Goal: Task Accomplishment & Management: Complete application form

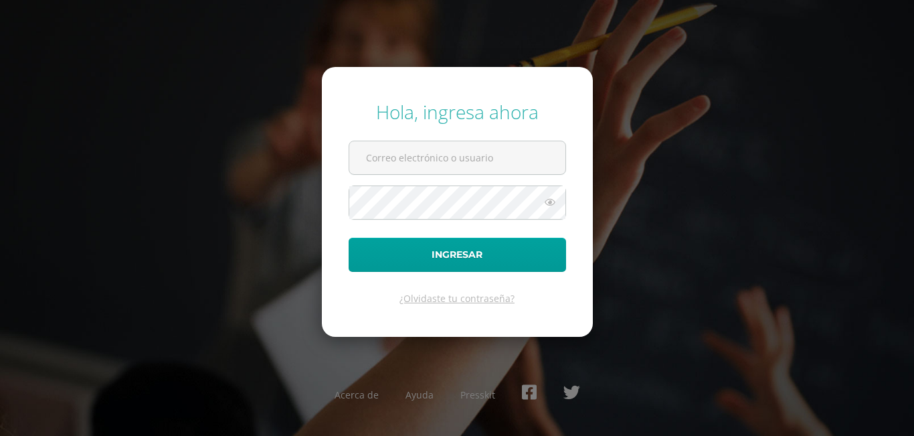
type input "jarriola16@colegioselshaddai.edu.gt"
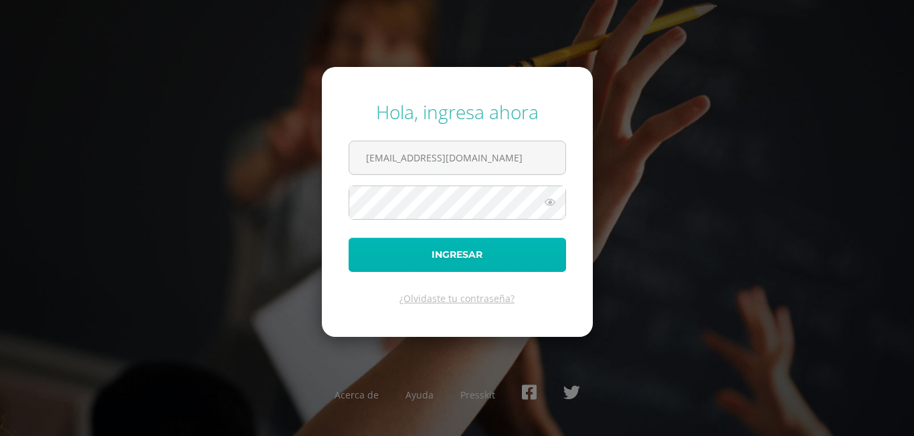
click at [392, 257] on button "Ingresar" at bounding box center [458, 255] width 218 height 34
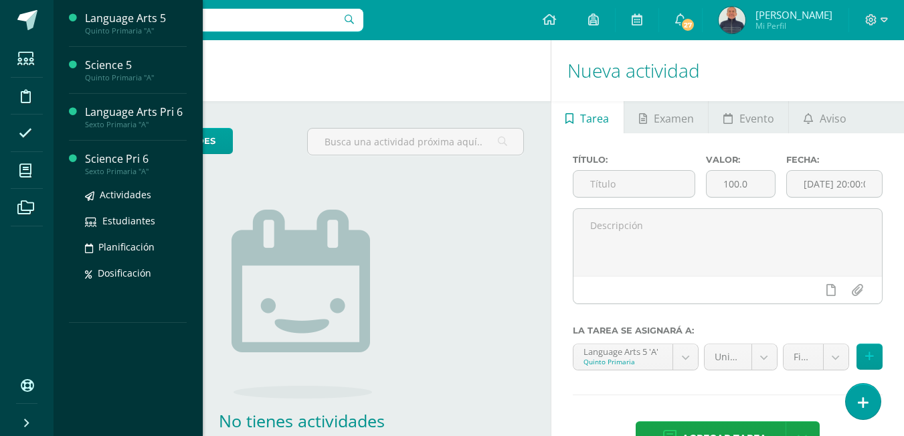
click at [106, 158] on div "Science Pri 6" at bounding box center [136, 158] width 102 height 15
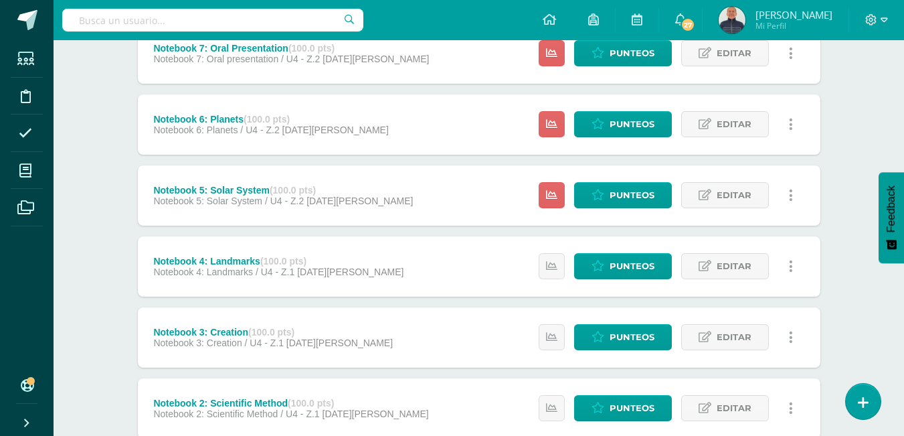
scroll to position [236, 0]
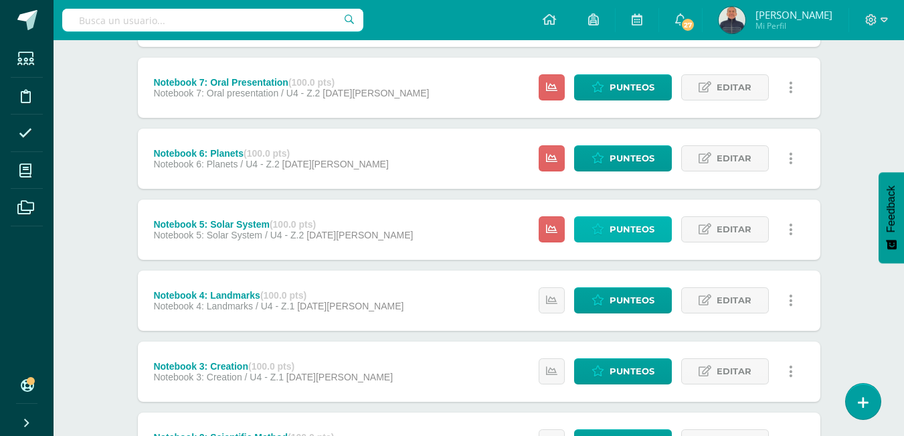
click at [632, 232] on span "Punteos" at bounding box center [632, 229] width 45 height 25
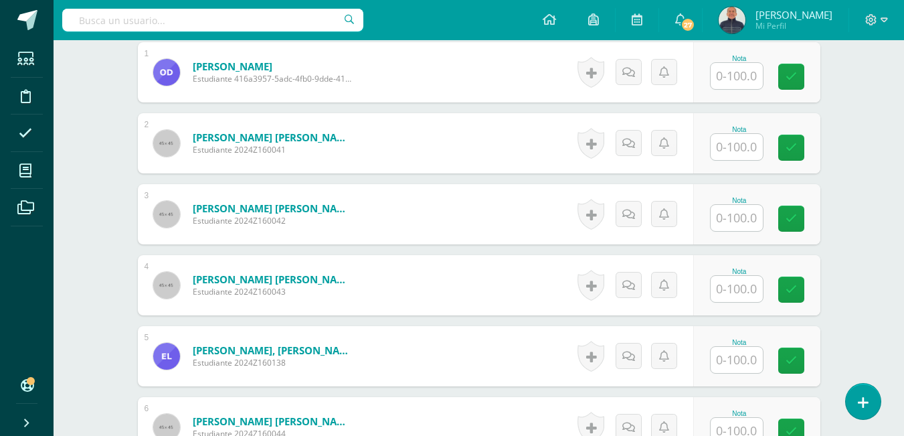
scroll to position [272, 0]
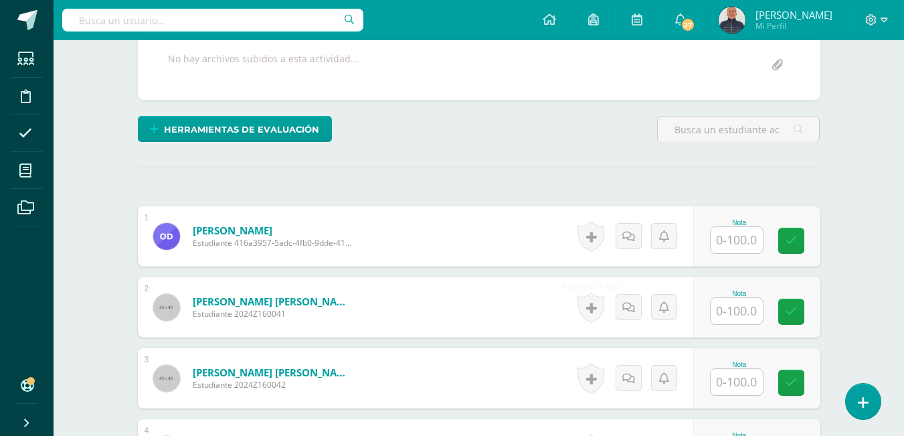
click at [743, 253] on input "text" at bounding box center [737, 240] width 52 height 26
type input "100"
click at [797, 246] on icon at bounding box center [801, 240] width 12 height 11
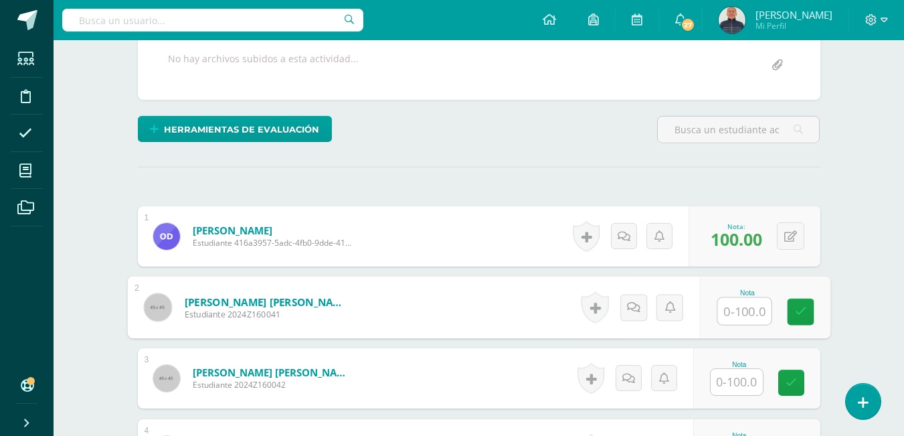
click at [742, 325] on input "text" at bounding box center [745, 311] width 54 height 27
type input "100"
click at [797, 317] on icon at bounding box center [801, 311] width 12 height 11
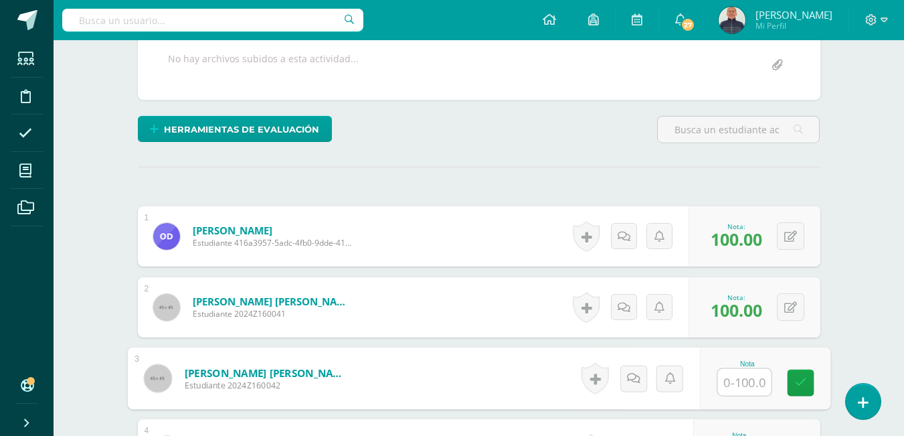
click at [733, 396] on input "text" at bounding box center [745, 382] width 54 height 27
type input "100"
click at [795, 388] on icon at bounding box center [801, 382] width 12 height 11
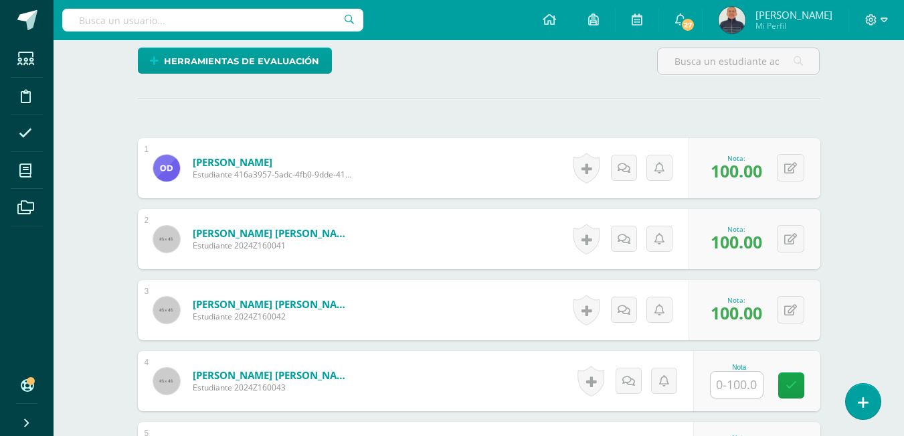
scroll to position [473, 0]
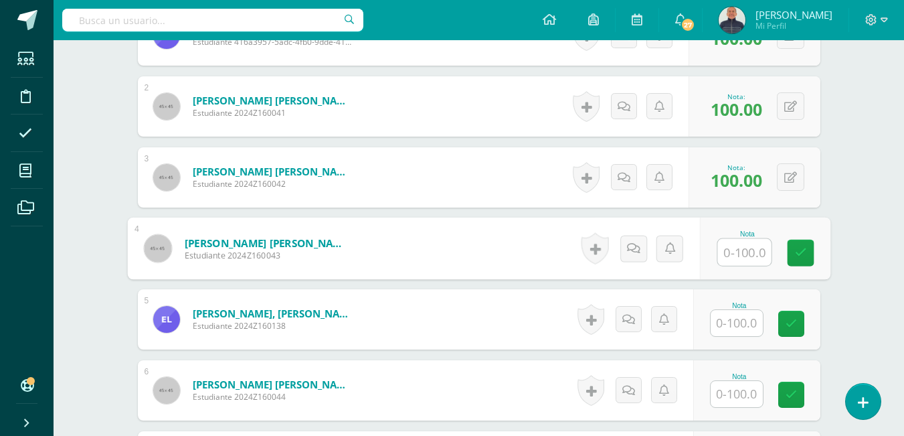
click at [747, 266] on input "text" at bounding box center [745, 252] width 54 height 27
type input "80"
click at [799, 258] on icon at bounding box center [801, 252] width 12 height 11
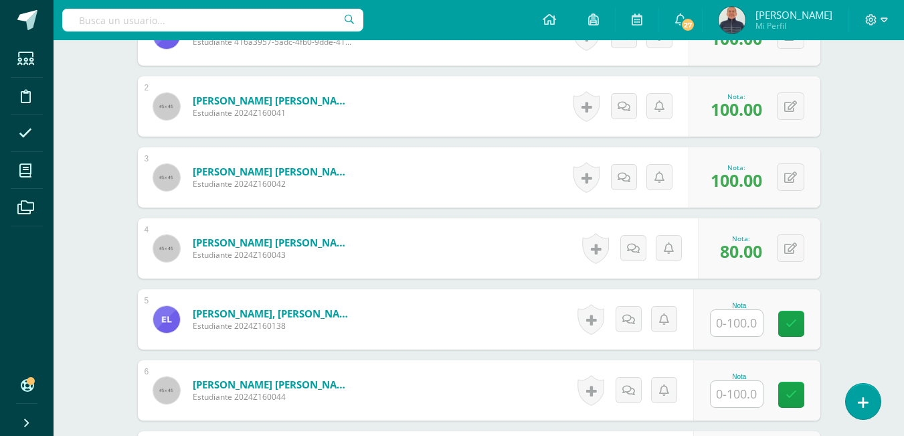
click at [740, 336] on input "text" at bounding box center [737, 323] width 52 height 26
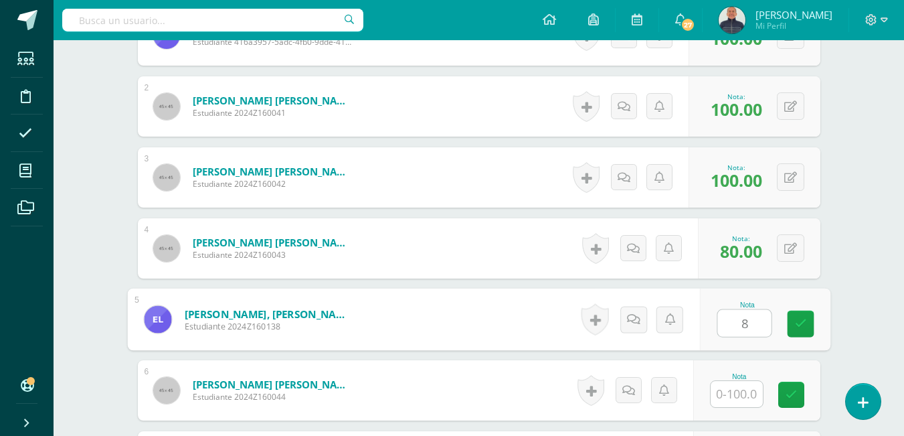
type input "80"
click at [809, 337] on link at bounding box center [800, 324] width 27 height 27
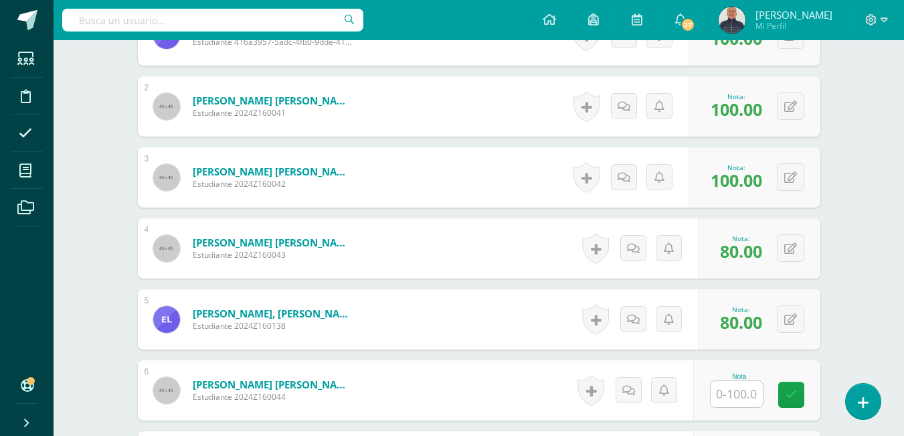
click at [740, 407] on input "text" at bounding box center [737, 394] width 52 height 26
type input "70"
click at [793, 408] on link at bounding box center [800, 395] width 27 height 27
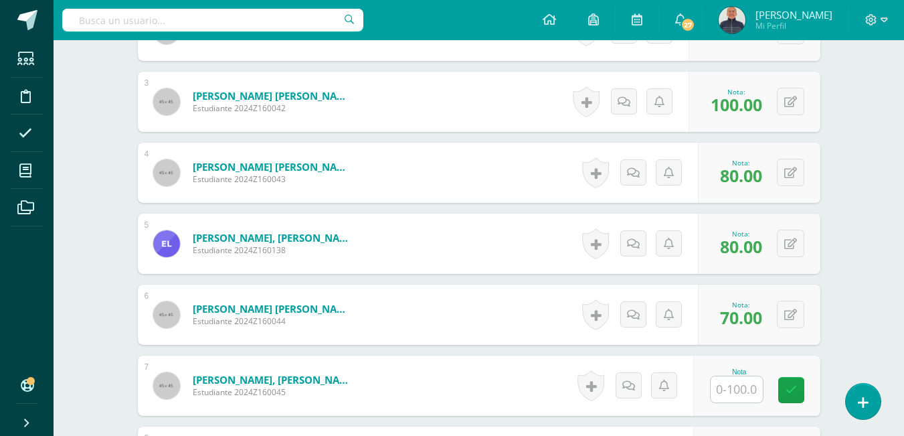
scroll to position [673, 0]
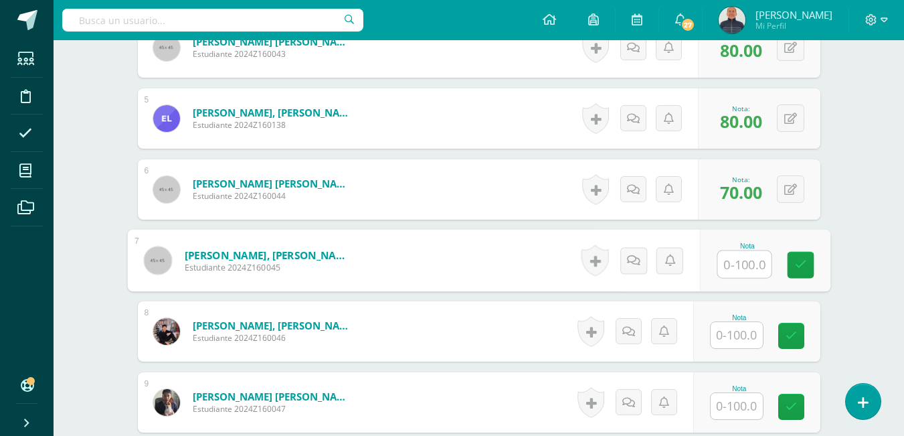
click at [738, 278] on input "text" at bounding box center [745, 264] width 54 height 27
type input "90"
click at [798, 270] on icon at bounding box center [801, 264] width 12 height 11
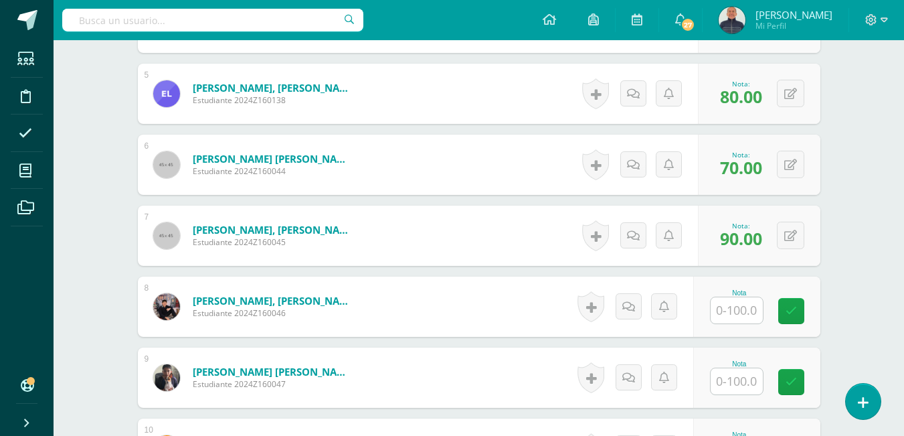
scroll to position [740, 0]
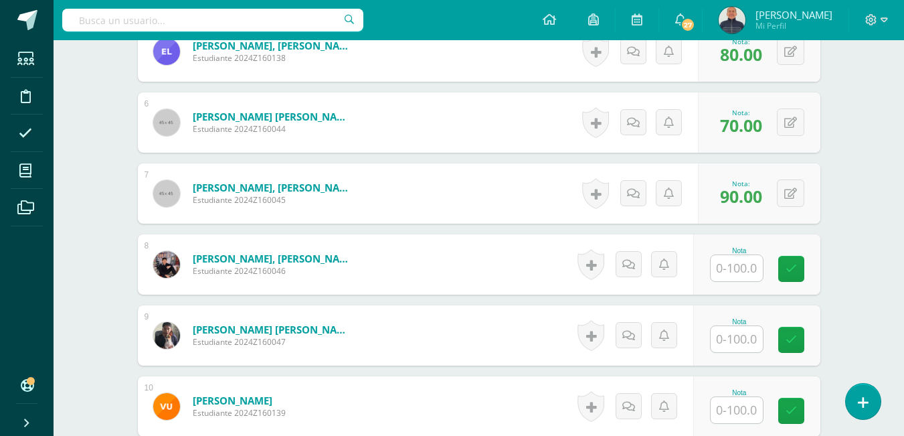
click at [740, 281] on input "text" at bounding box center [737, 268] width 52 height 26
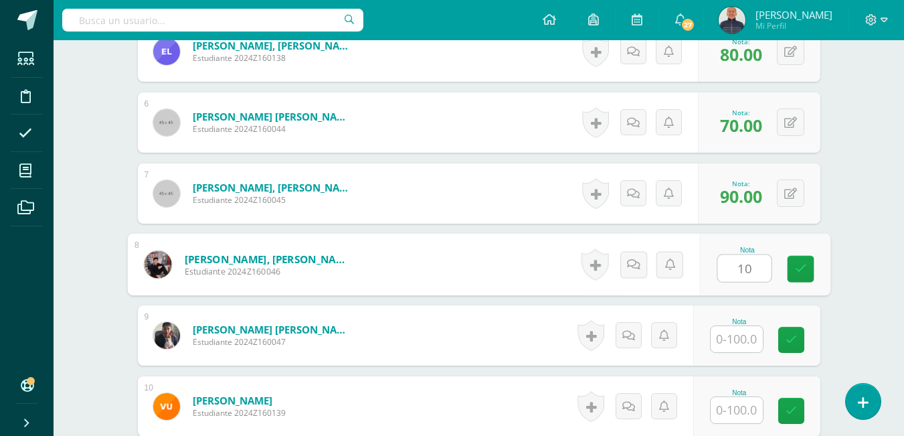
type input "100"
click at [804, 274] on icon at bounding box center [801, 268] width 12 height 11
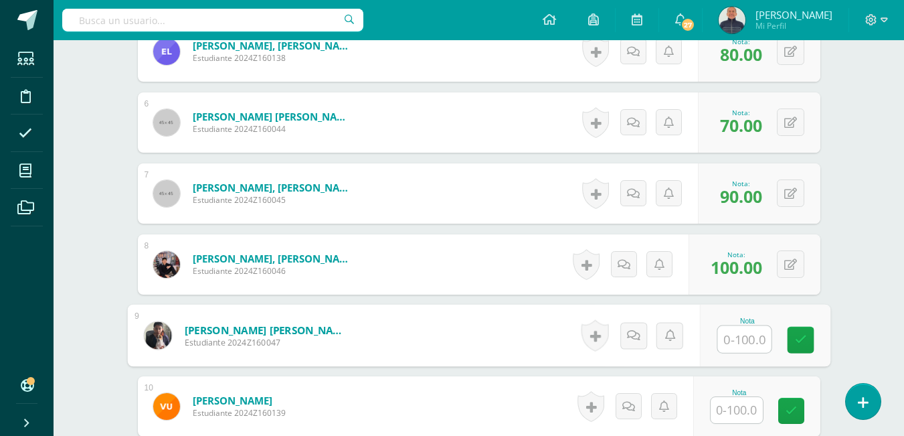
click at [738, 353] on input "text" at bounding box center [745, 339] width 54 height 27
type input "100"
click at [813, 353] on link at bounding box center [800, 340] width 27 height 27
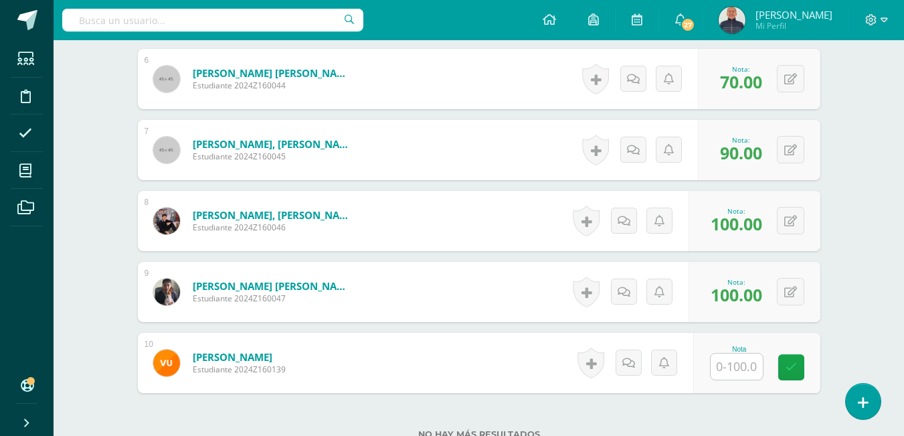
scroll to position [807, 0]
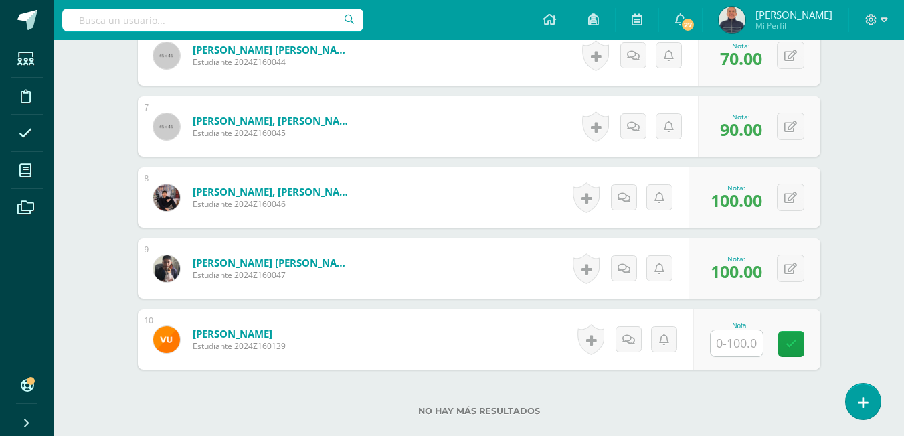
click at [743, 356] on input "text" at bounding box center [737, 343] width 52 height 26
type input "70"
click at [800, 349] on icon at bounding box center [801, 343] width 12 height 11
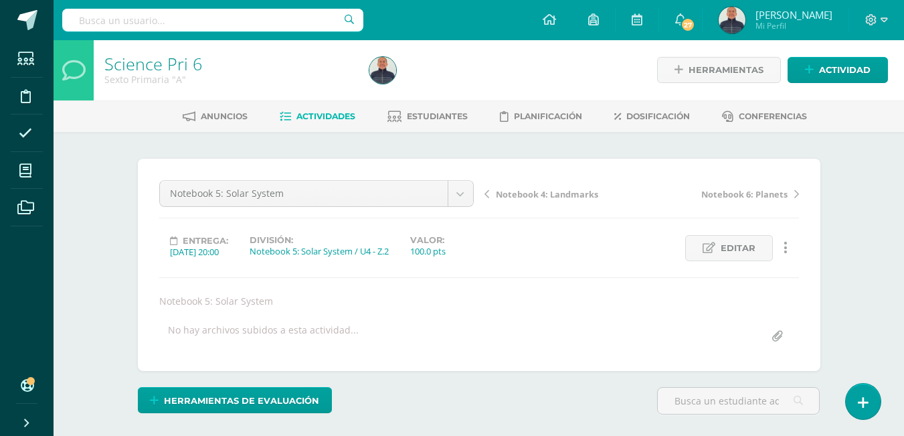
scroll to position [0, 0]
click at [329, 113] on span "Actividades" at bounding box center [326, 117] width 59 height 10
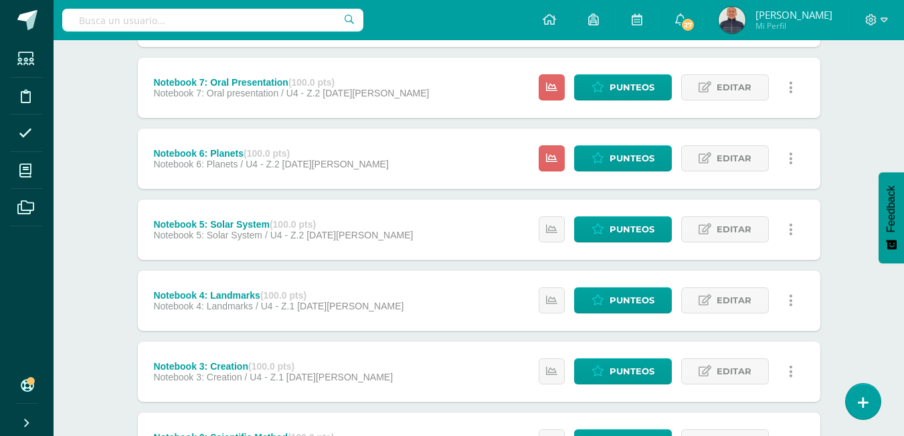
scroll to position [169, 0]
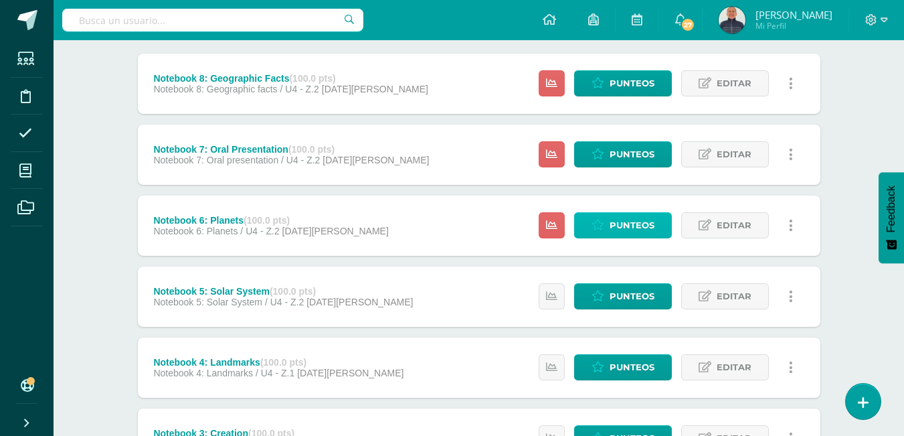
click at [625, 220] on span "Punteos" at bounding box center [632, 225] width 45 height 25
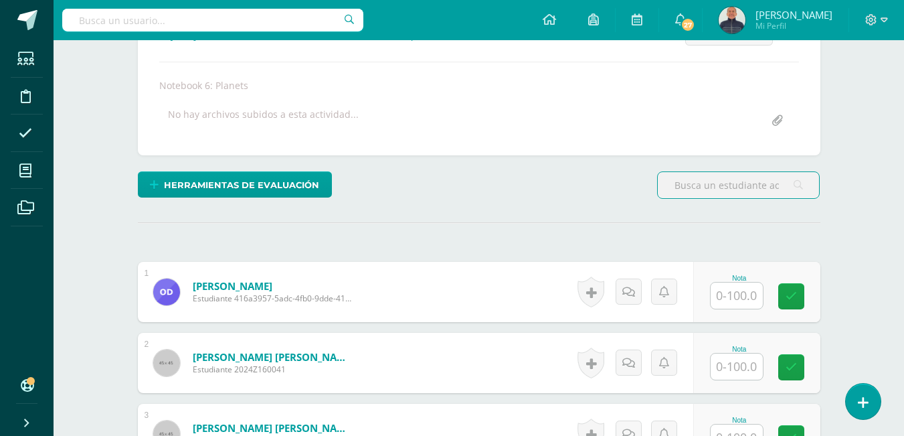
scroll to position [202, 0]
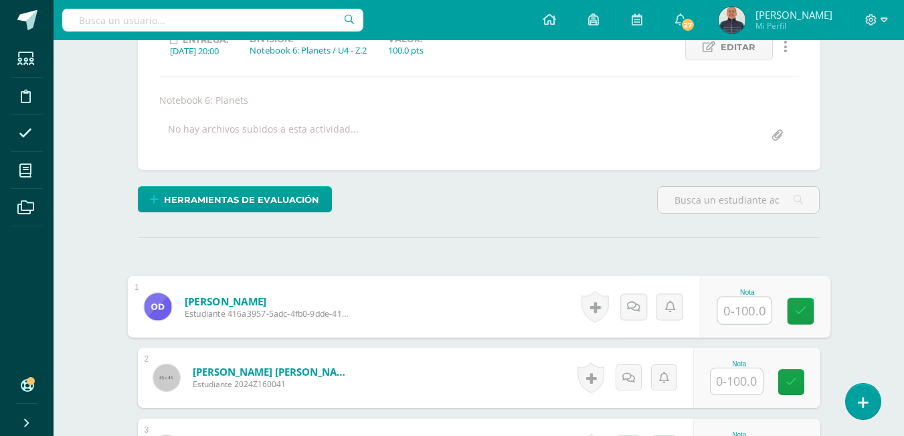
click at [738, 308] on input "text" at bounding box center [745, 310] width 54 height 27
type input "100"
click at [809, 305] on link at bounding box center [800, 311] width 27 height 27
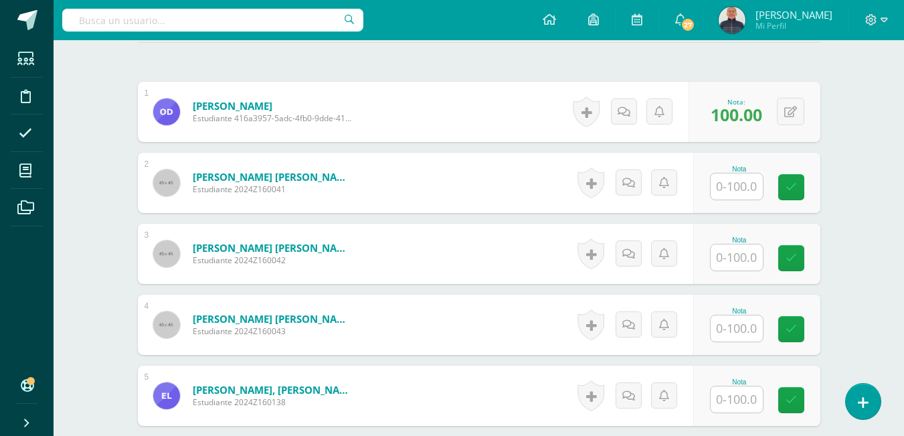
scroll to position [402, 0]
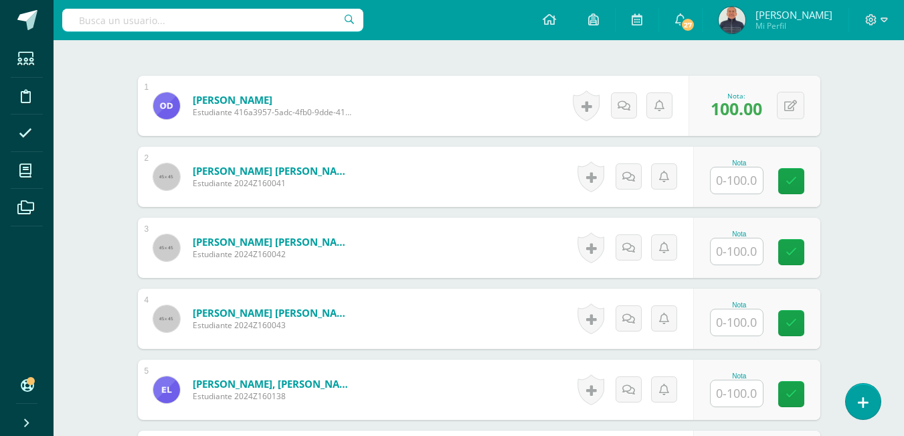
click at [743, 179] on input "text" at bounding box center [737, 180] width 52 height 26
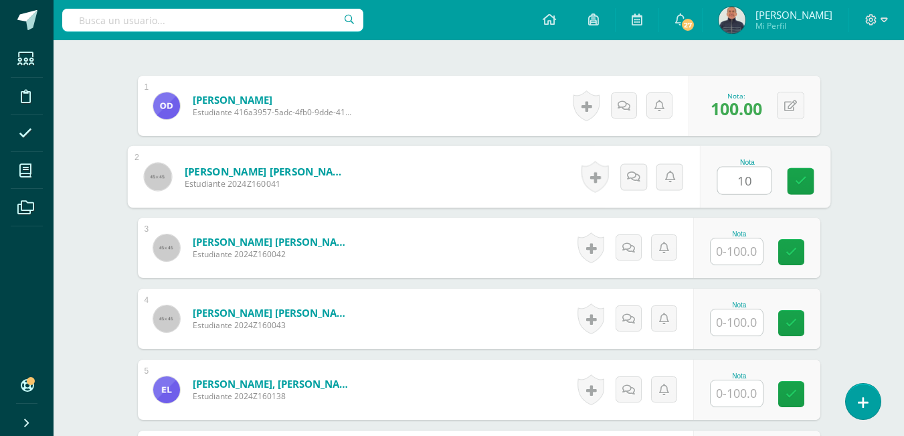
type input "100"
click at [800, 179] on icon at bounding box center [801, 180] width 12 height 11
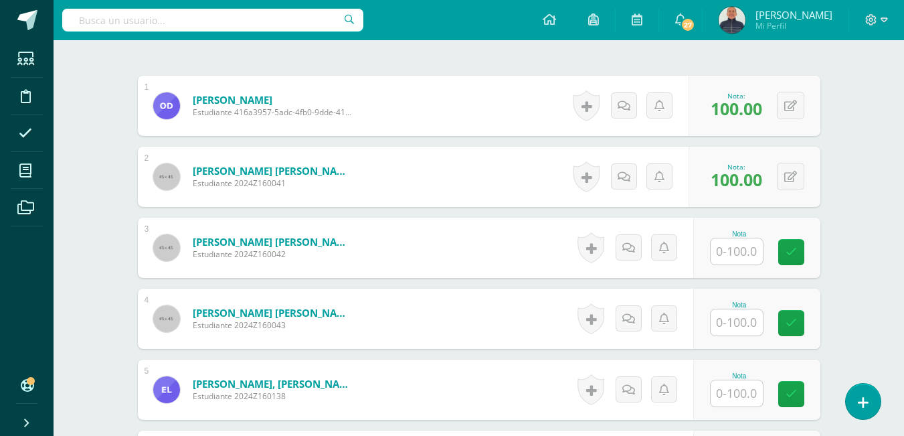
click at [740, 254] on input "text" at bounding box center [737, 251] width 52 height 26
type input "100"
click at [801, 252] on icon at bounding box center [801, 251] width 12 height 11
click at [742, 322] on input "text" at bounding box center [737, 322] width 52 height 26
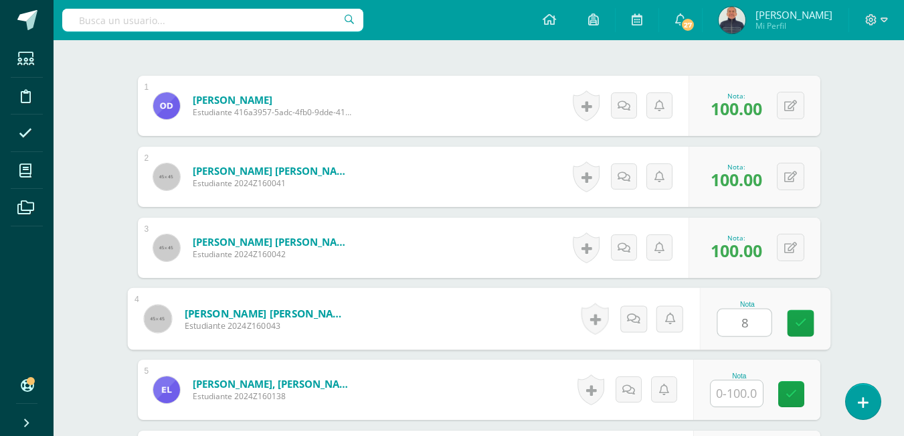
type input "80"
click at [807, 322] on link at bounding box center [800, 323] width 27 height 27
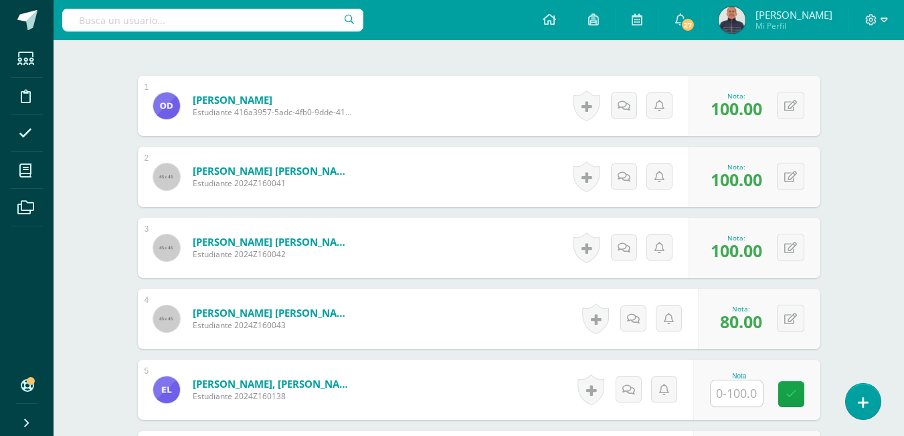
click at [749, 389] on input "text" at bounding box center [737, 393] width 52 height 26
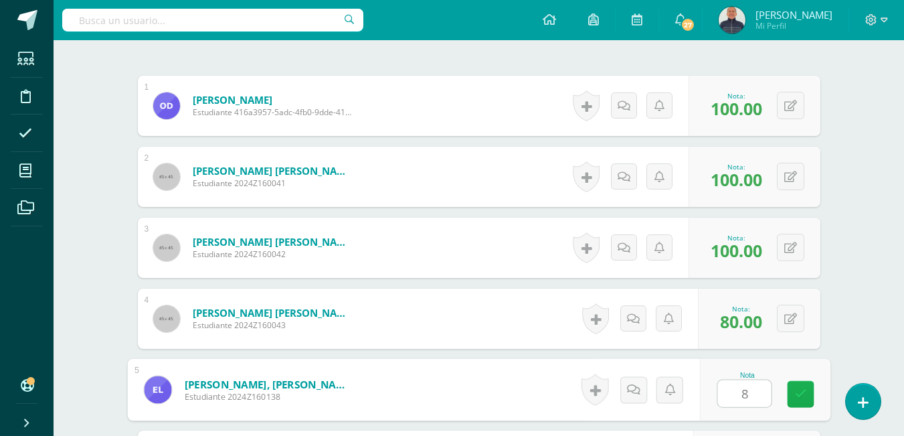
type input "80"
click at [797, 393] on icon at bounding box center [801, 393] width 12 height 11
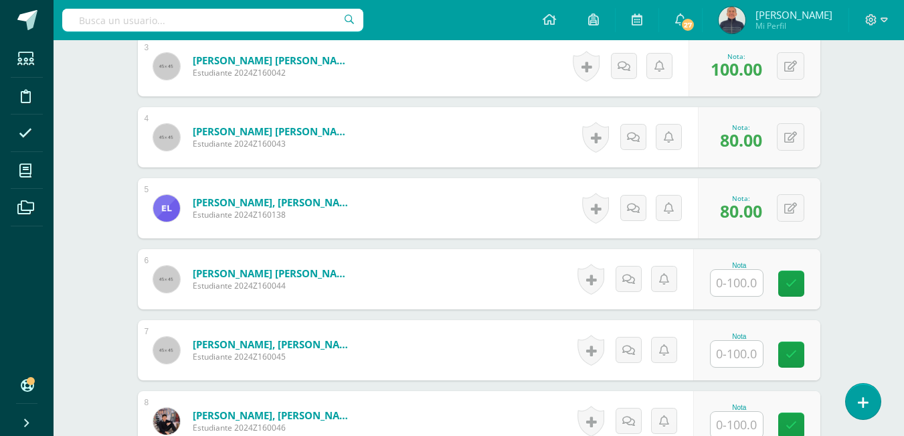
scroll to position [603, 0]
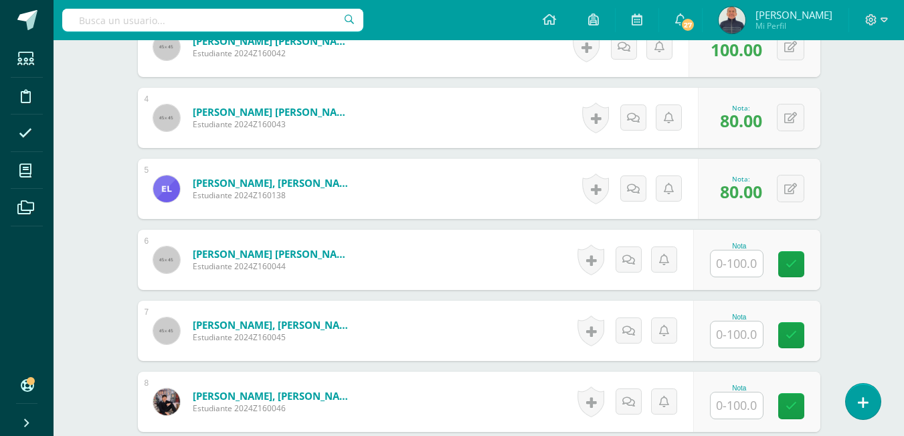
click at [737, 263] on input "text" at bounding box center [737, 263] width 52 height 26
type input "7"
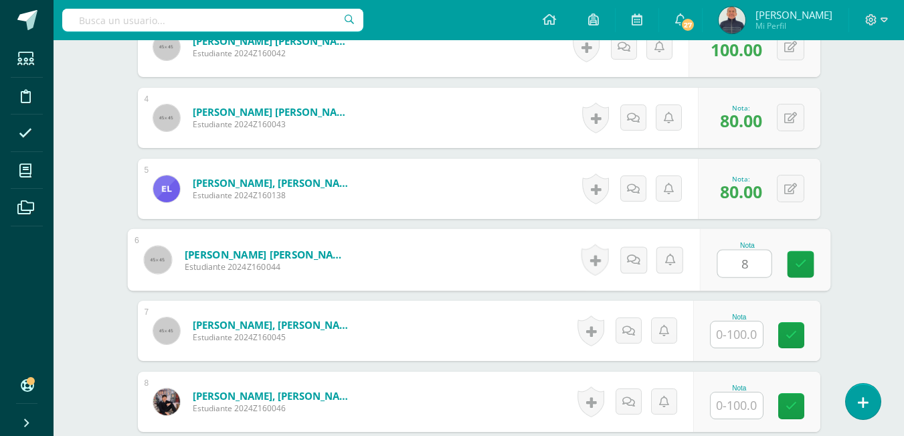
type input "80"
click at [803, 256] on link at bounding box center [800, 264] width 27 height 27
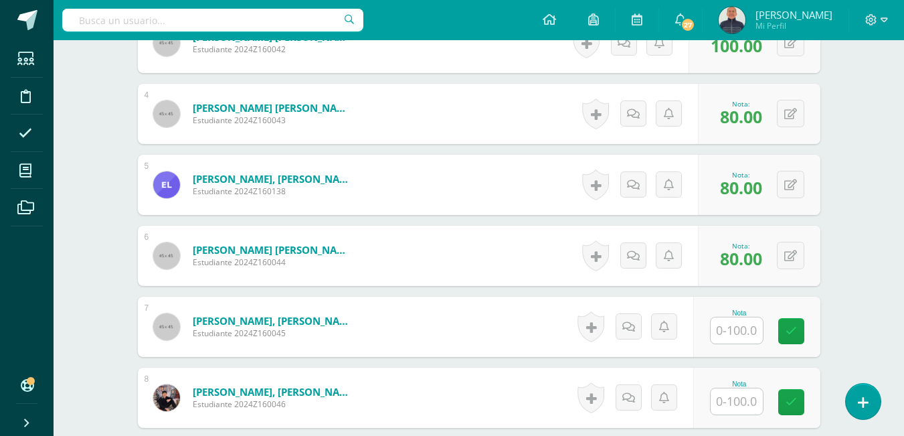
scroll to position [737, 0]
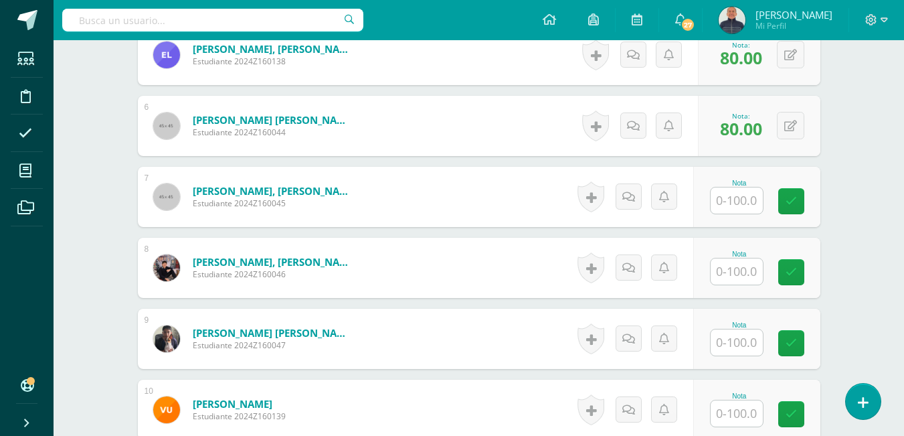
click at [746, 201] on input "text" at bounding box center [737, 200] width 52 height 26
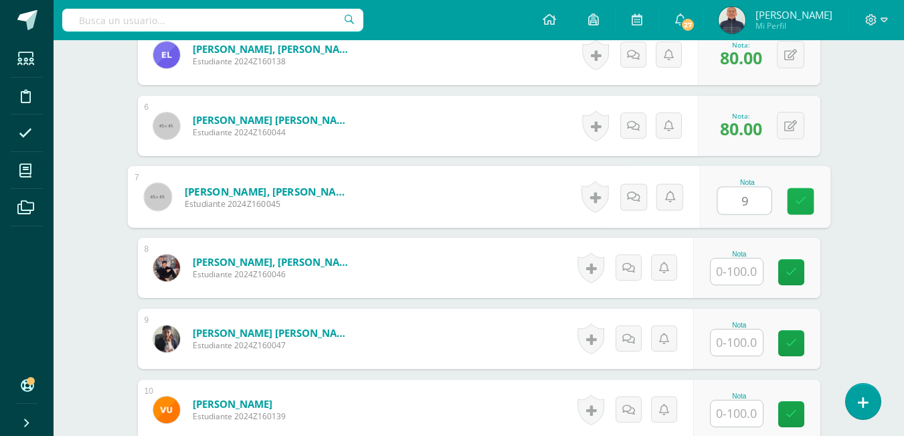
type input "90"
drag, startPoint x: 795, startPoint y: 202, endPoint x: 799, endPoint y: 179, distance: 22.5
click at [795, 200] on icon at bounding box center [801, 200] width 12 height 11
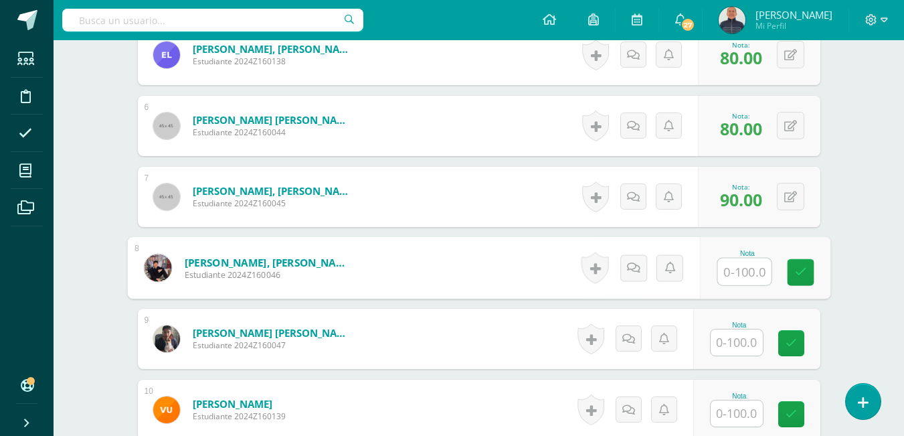
click at [744, 269] on input "text" at bounding box center [745, 271] width 54 height 27
type input "100"
click at [796, 270] on icon at bounding box center [801, 271] width 12 height 11
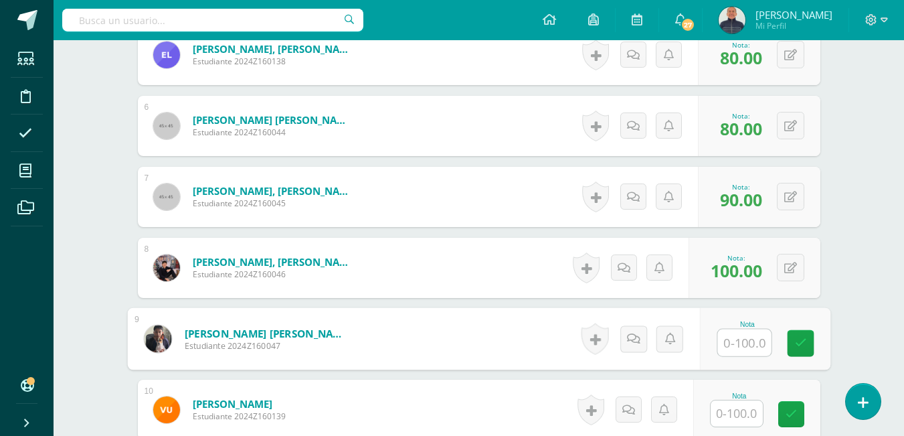
click at [736, 342] on input "text" at bounding box center [745, 342] width 54 height 27
type input "100"
click at [797, 345] on icon at bounding box center [801, 342] width 12 height 11
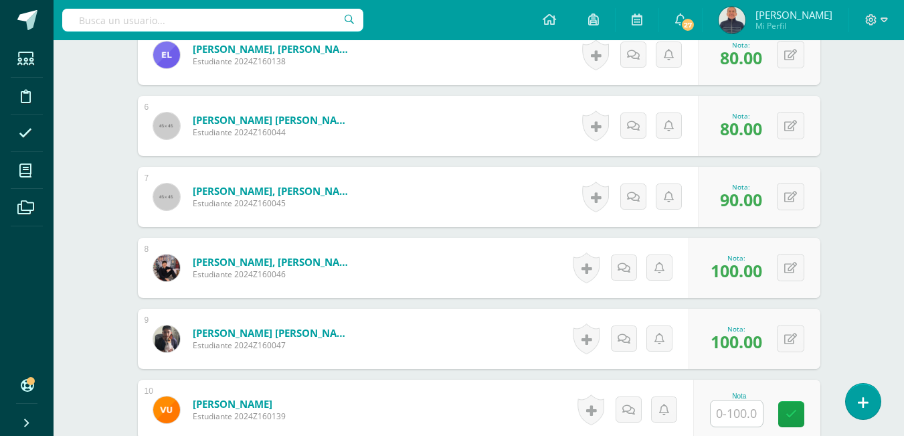
click at [745, 414] on input "text" at bounding box center [737, 413] width 52 height 26
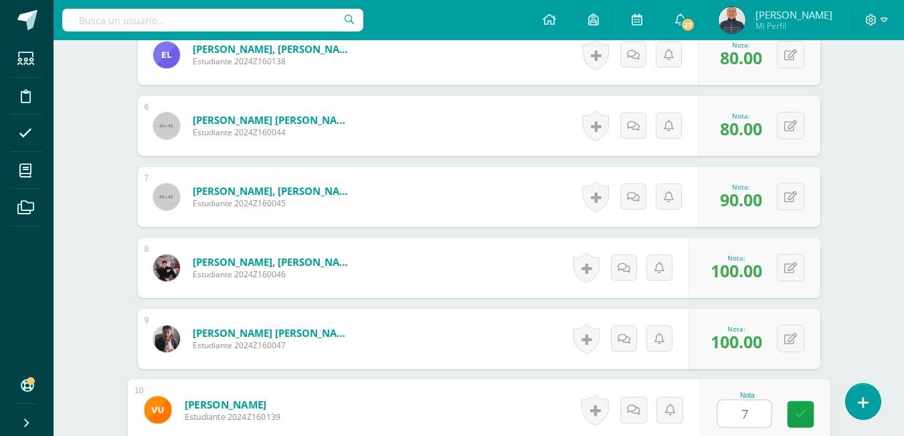
type input "70"
click at [795, 412] on icon at bounding box center [801, 413] width 12 height 11
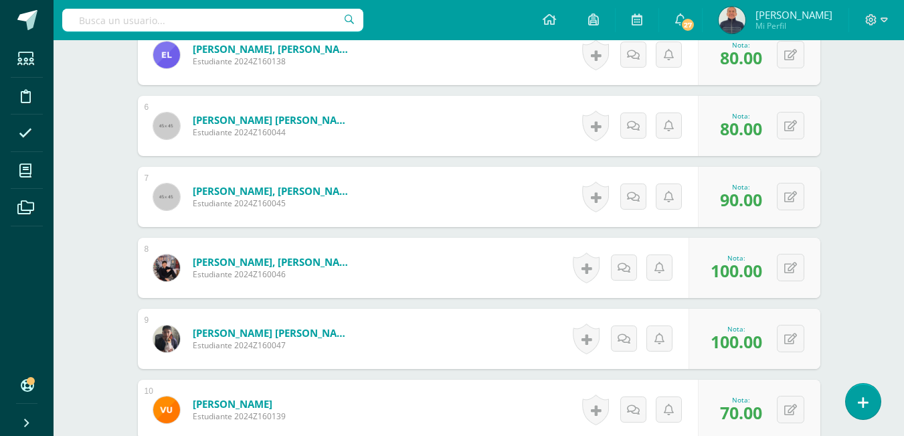
scroll to position [0, 0]
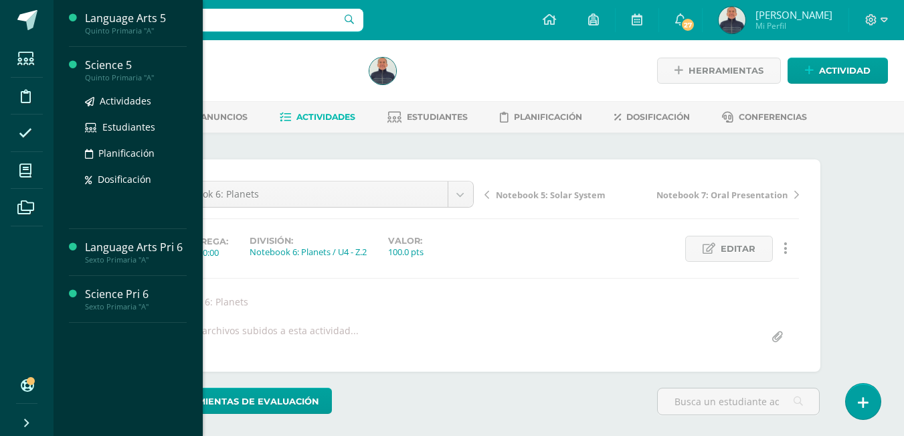
click at [110, 70] on div "Science 5" at bounding box center [136, 65] width 102 height 15
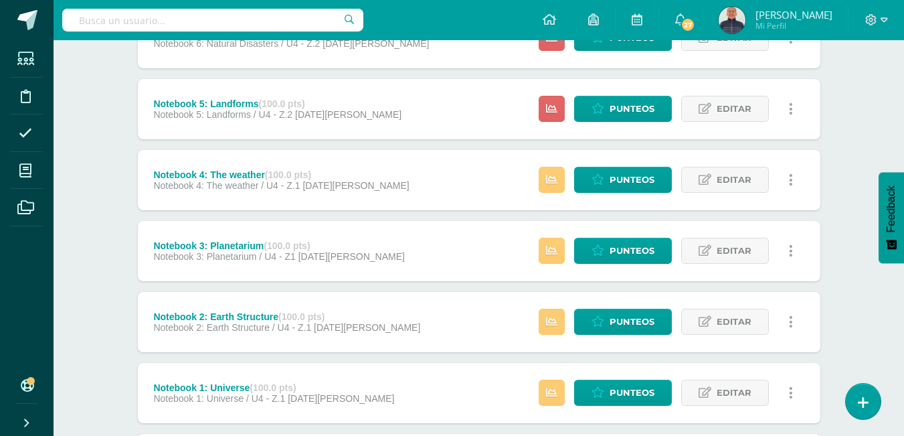
scroll to position [335, 0]
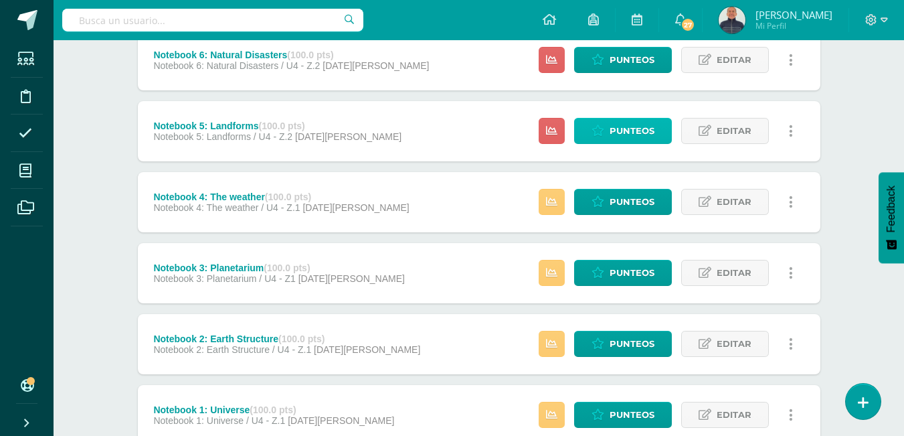
click at [617, 129] on span "Punteos" at bounding box center [632, 130] width 45 height 25
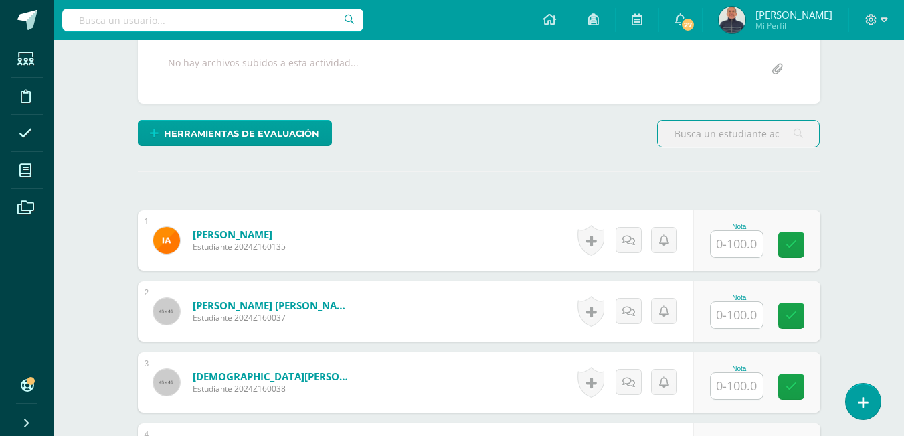
scroll to position [335, 0]
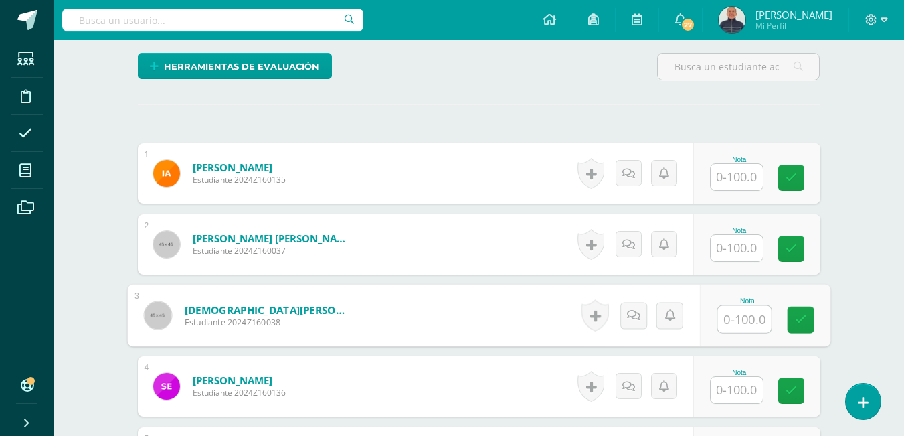
click at [741, 319] on input "text" at bounding box center [745, 319] width 54 height 27
type input "80"
click at [797, 319] on icon at bounding box center [801, 319] width 12 height 11
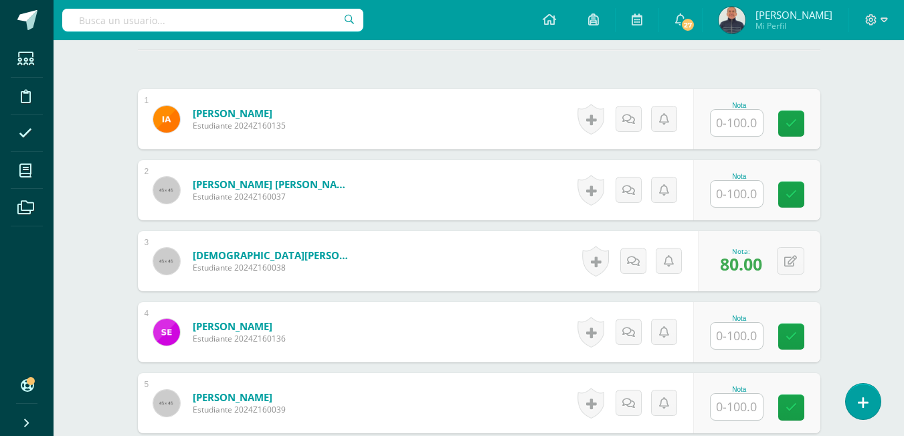
scroll to position [469, 0]
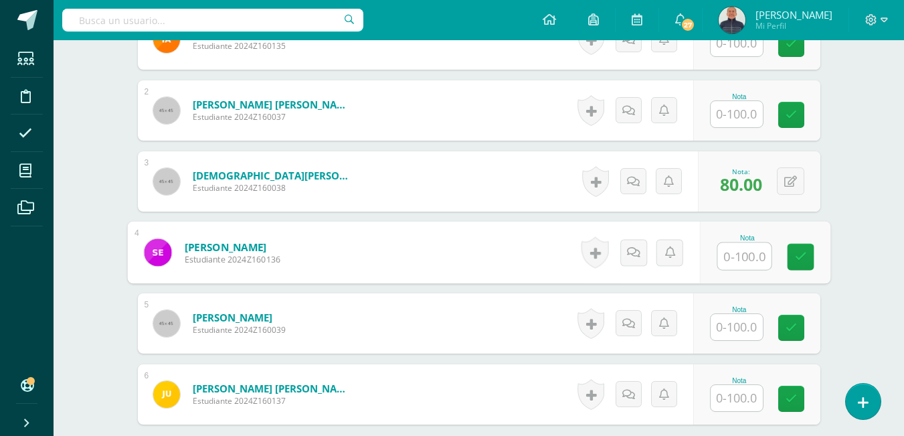
click at [741, 258] on input "text" at bounding box center [745, 256] width 54 height 27
type input "70"
click at [801, 252] on icon at bounding box center [801, 256] width 12 height 11
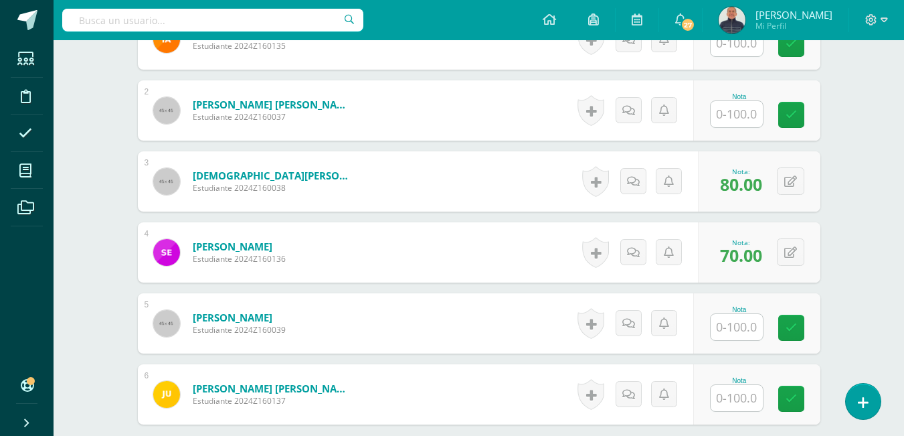
click at [734, 333] on input "text" at bounding box center [737, 327] width 52 height 26
type input "100"
click at [809, 321] on link at bounding box center [800, 328] width 27 height 27
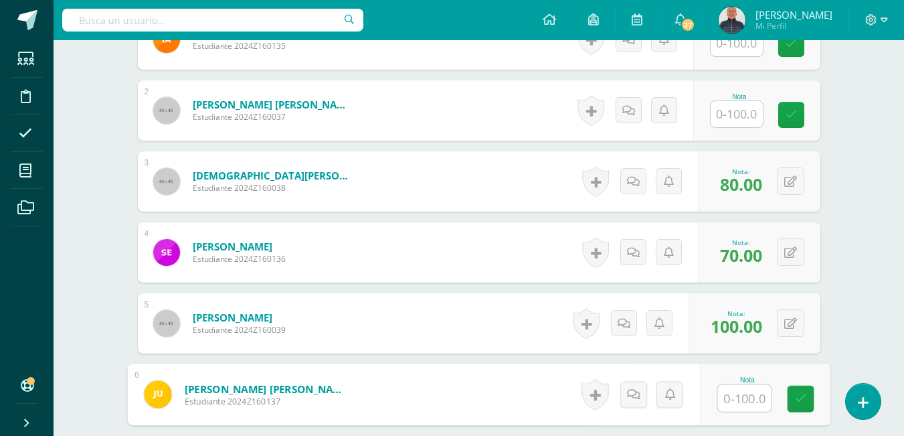
click at [741, 399] on input "text" at bounding box center [745, 398] width 54 height 27
type input "90"
click at [798, 404] on icon at bounding box center [801, 398] width 12 height 11
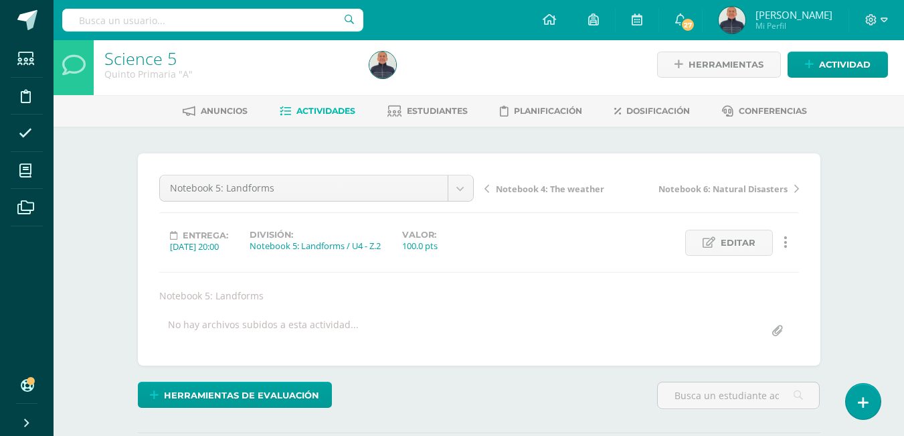
scroll to position [0, 0]
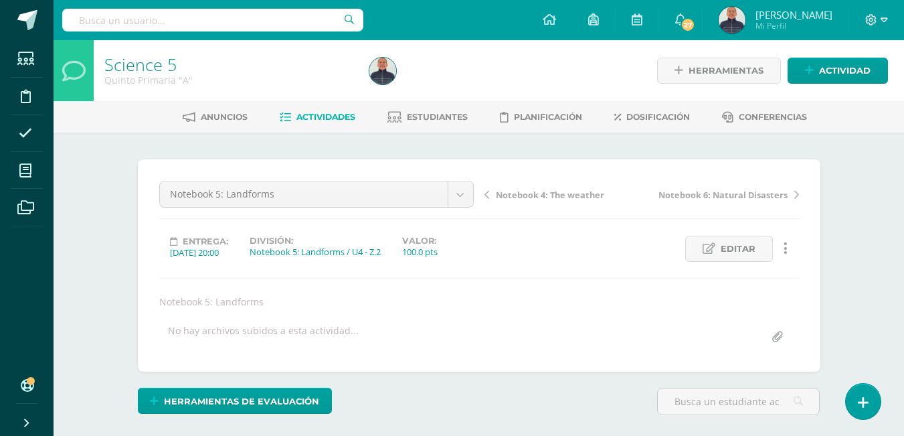
click at [321, 119] on span "Actividades" at bounding box center [326, 117] width 59 height 10
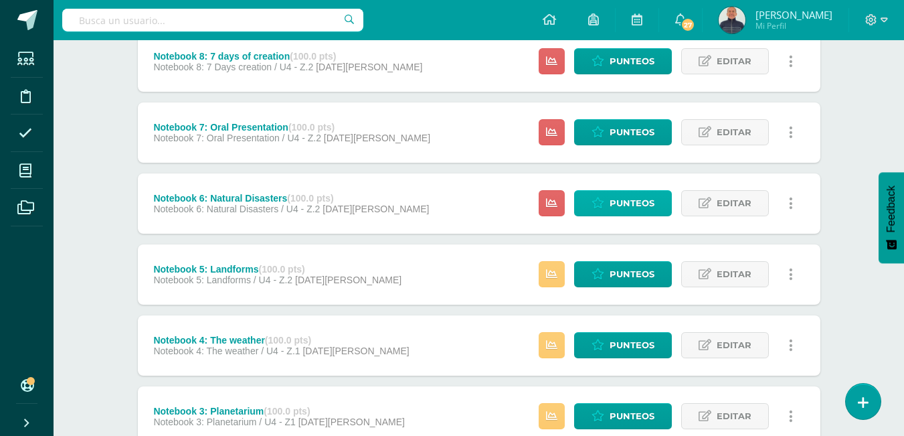
scroll to position [169, 0]
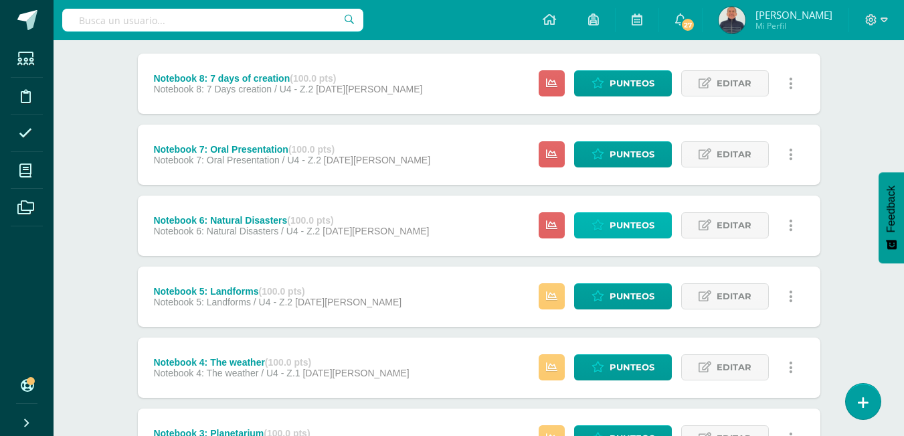
click at [630, 225] on span "Punteos" at bounding box center [632, 225] width 45 height 25
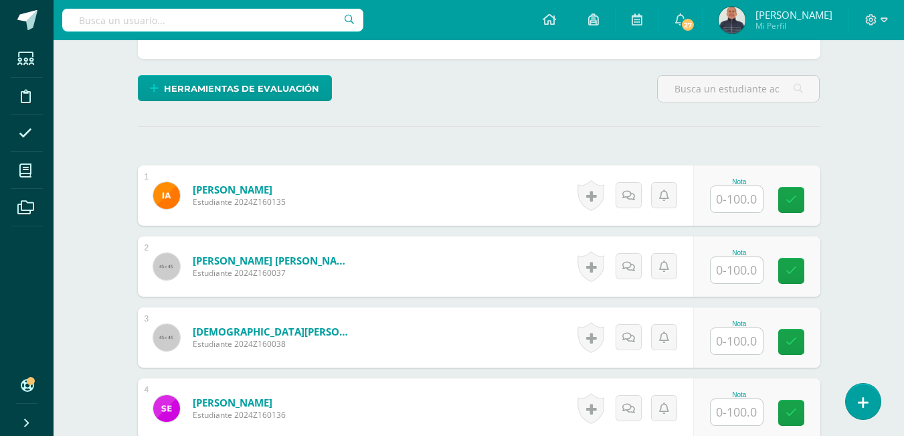
scroll to position [338, 0]
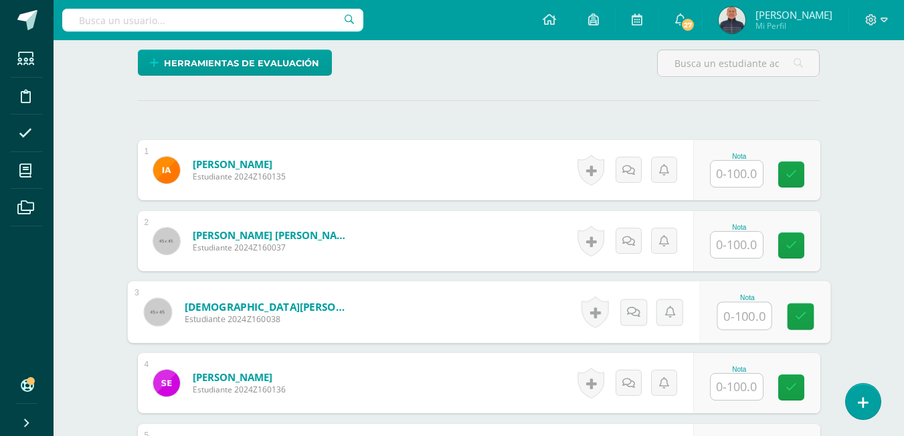
click at [742, 328] on input "text" at bounding box center [745, 316] width 54 height 27
type input "80"
click at [797, 322] on icon at bounding box center [801, 316] width 12 height 11
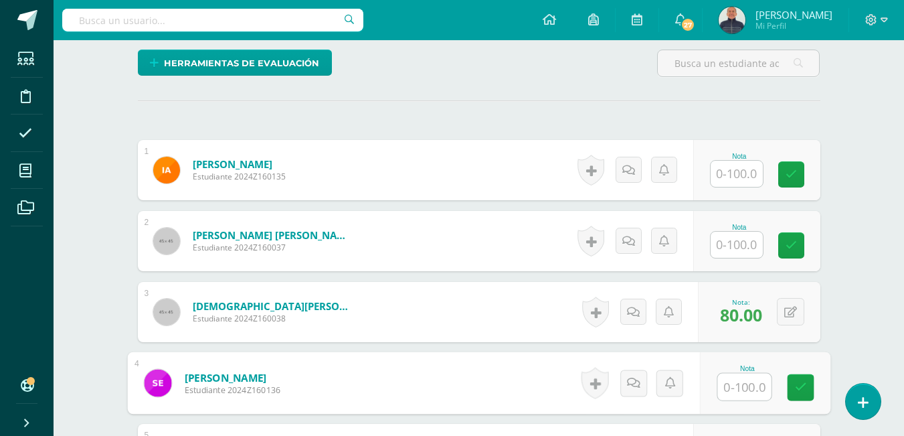
click at [739, 400] on input "text" at bounding box center [745, 387] width 54 height 27
type input "70"
click at [801, 393] on icon at bounding box center [801, 387] width 12 height 11
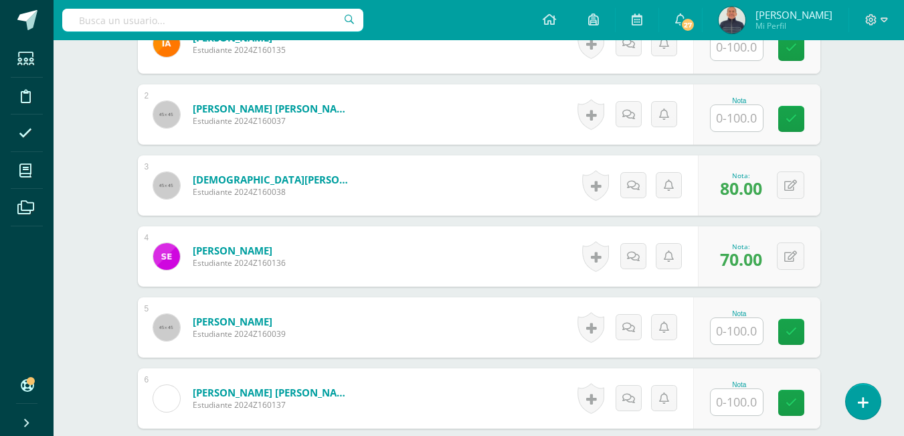
scroll to position [472, 0]
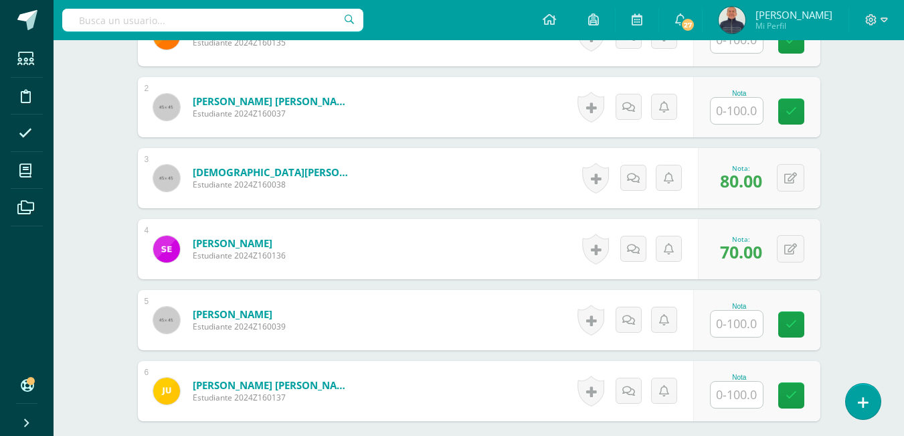
click at [745, 337] on input "text" at bounding box center [737, 324] width 52 height 26
type input "100"
click at [810, 338] on link at bounding box center [800, 324] width 27 height 27
click at [738, 408] on input "text" at bounding box center [737, 395] width 52 height 26
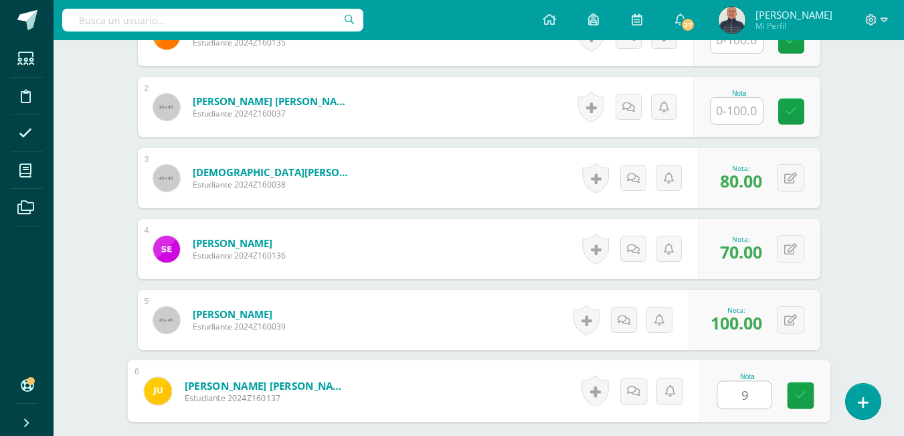
type input "90"
click at [794, 409] on link at bounding box center [800, 395] width 27 height 27
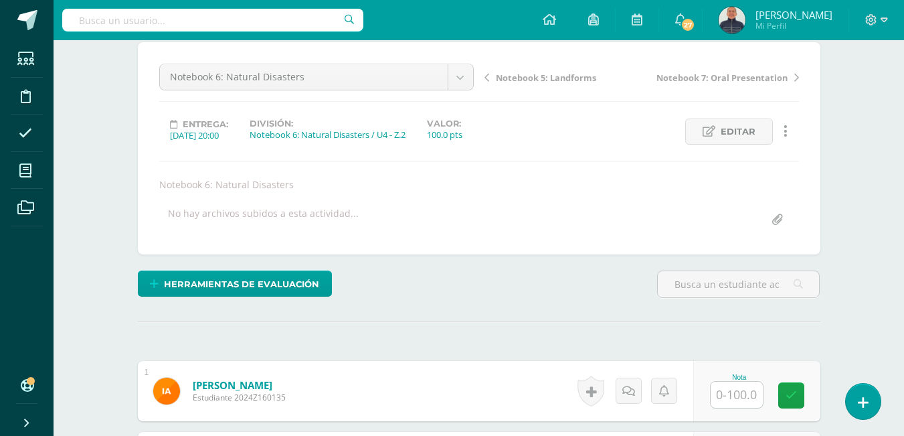
scroll to position [0, 0]
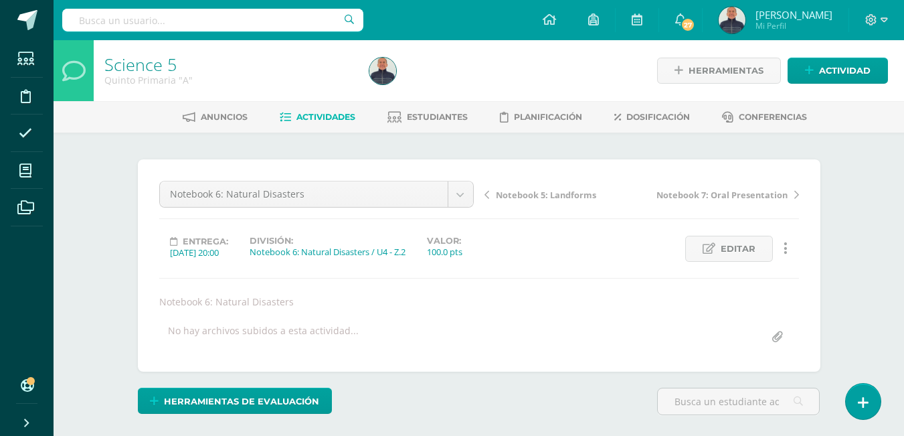
click at [328, 114] on span "Actividades" at bounding box center [326, 117] width 59 height 10
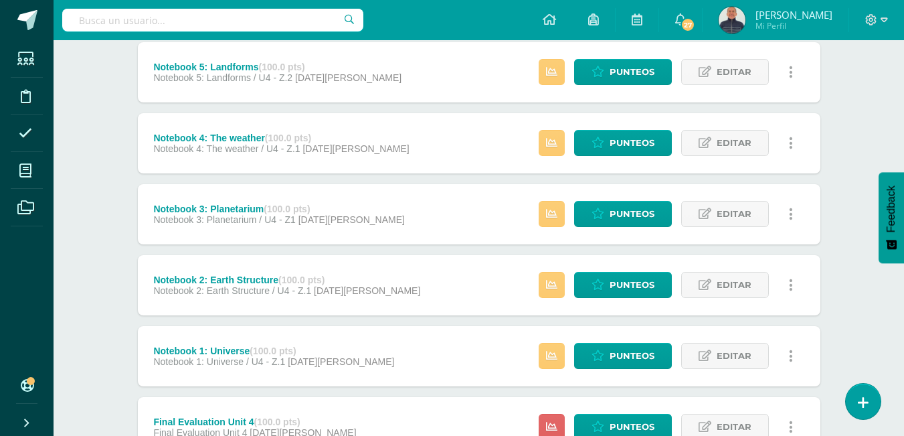
scroll to position [370, 0]
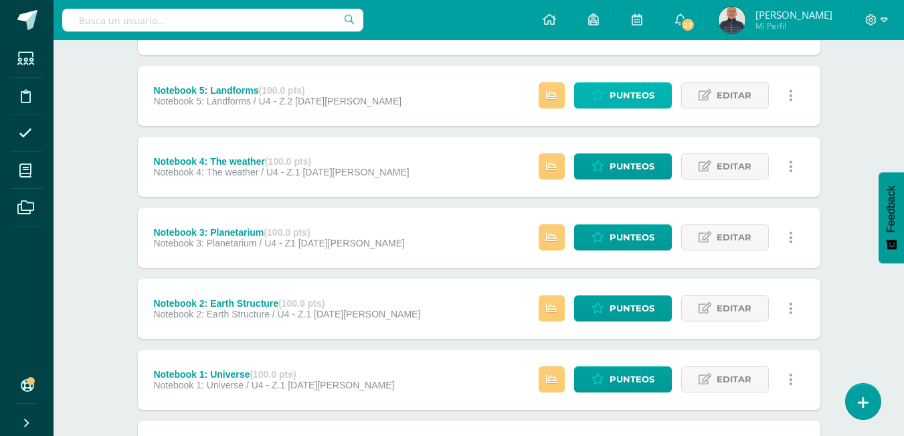
click at [639, 96] on span "Punteos" at bounding box center [632, 95] width 45 height 25
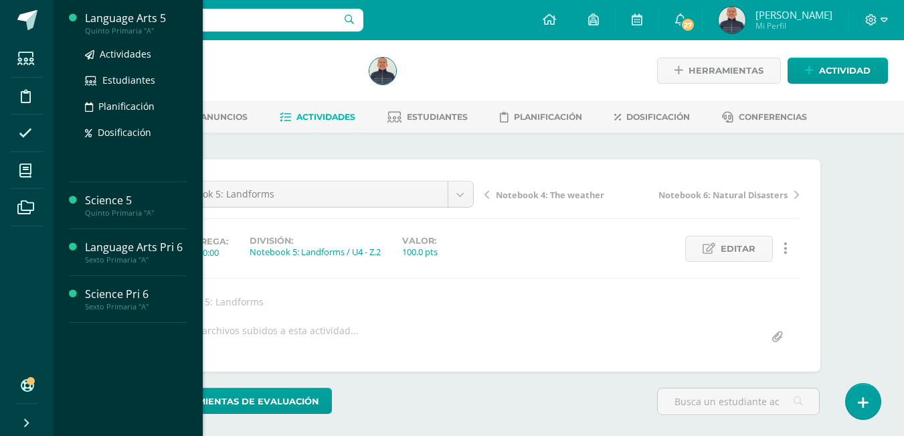
click at [95, 19] on div "Language Arts 5" at bounding box center [136, 18] width 102 height 15
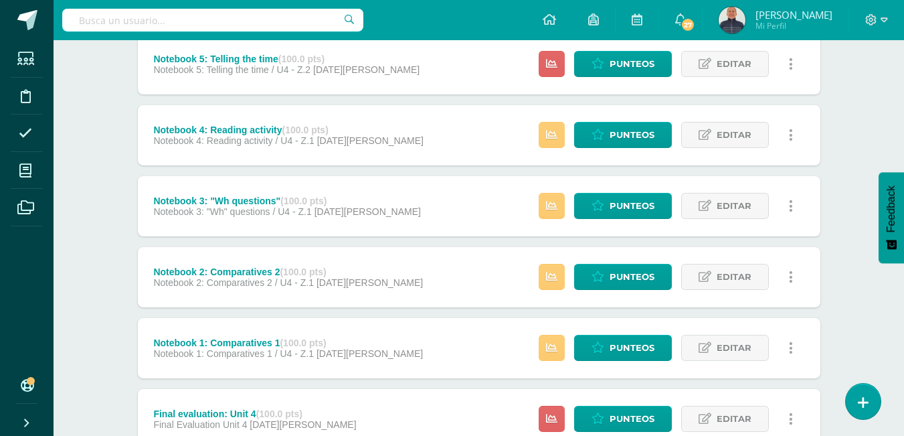
scroll to position [335, 0]
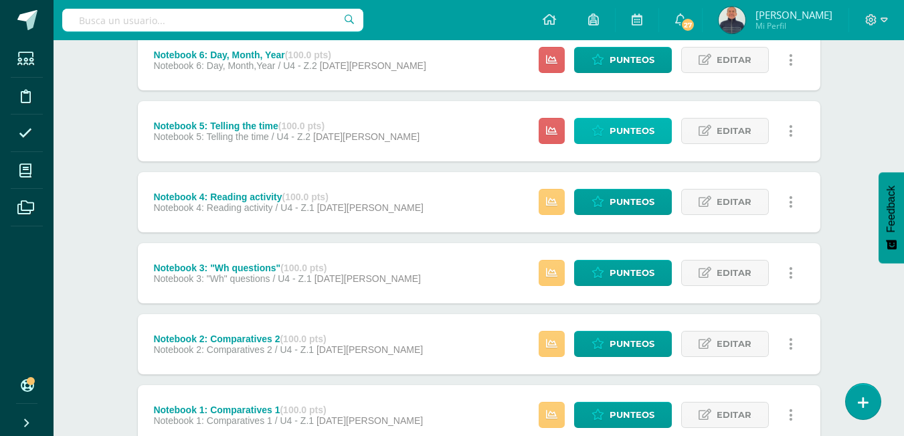
click at [634, 127] on span "Punteos" at bounding box center [632, 130] width 45 height 25
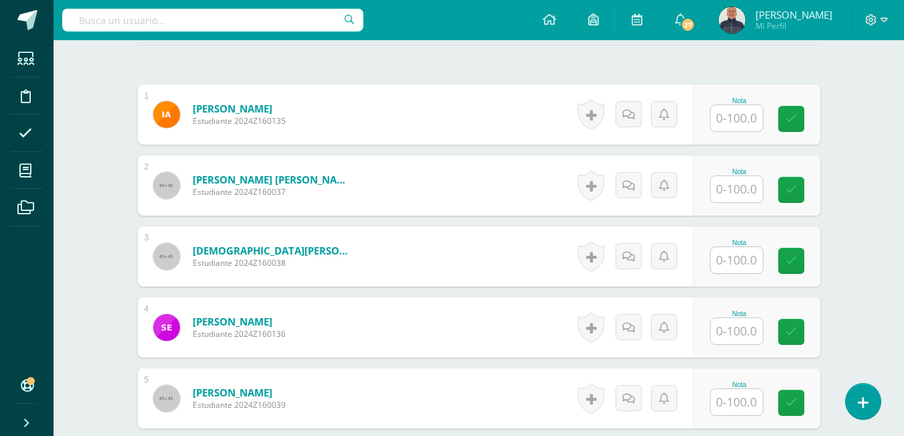
scroll to position [409, 0]
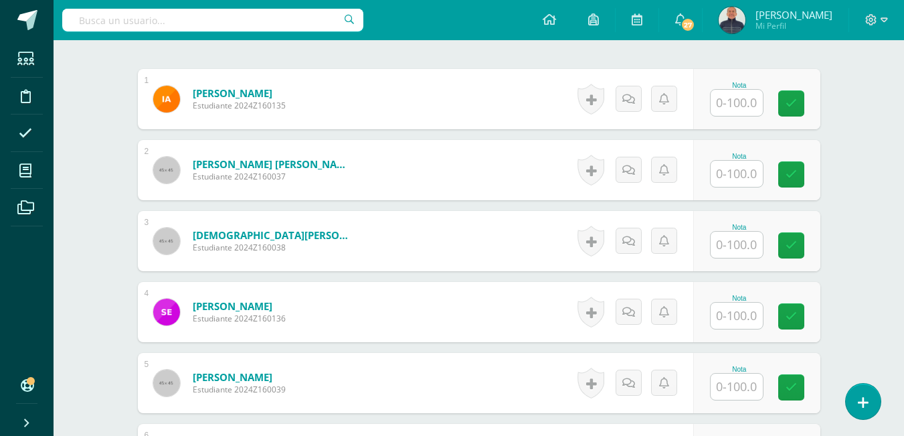
click at [741, 258] on input "text" at bounding box center [737, 245] width 52 height 26
type input "80"
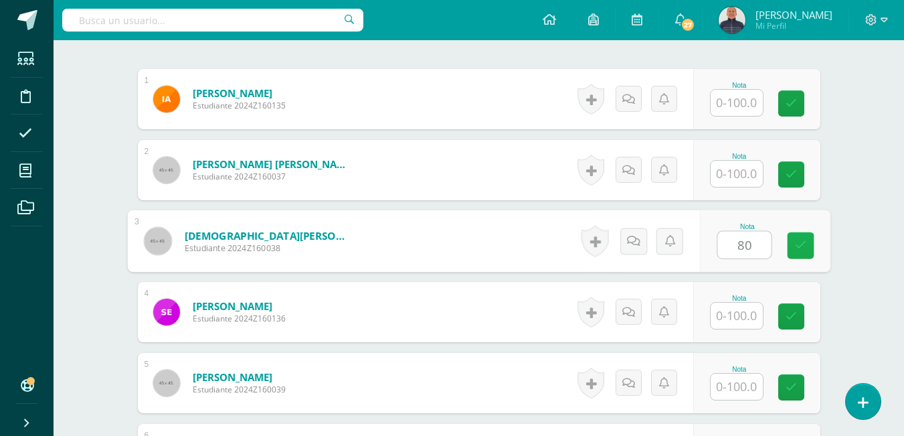
click at [794, 259] on link at bounding box center [800, 245] width 27 height 27
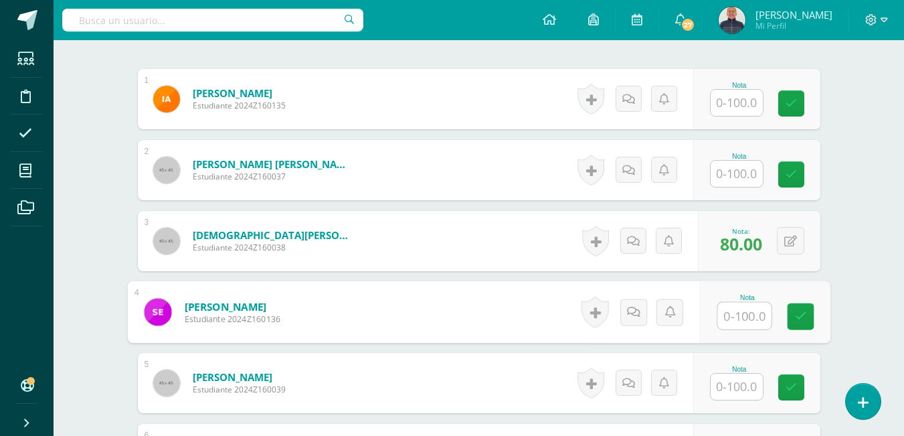
click at [739, 329] on input "text" at bounding box center [745, 316] width 54 height 27
type input "70"
click at [799, 322] on icon at bounding box center [801, 316] width 12 height 11
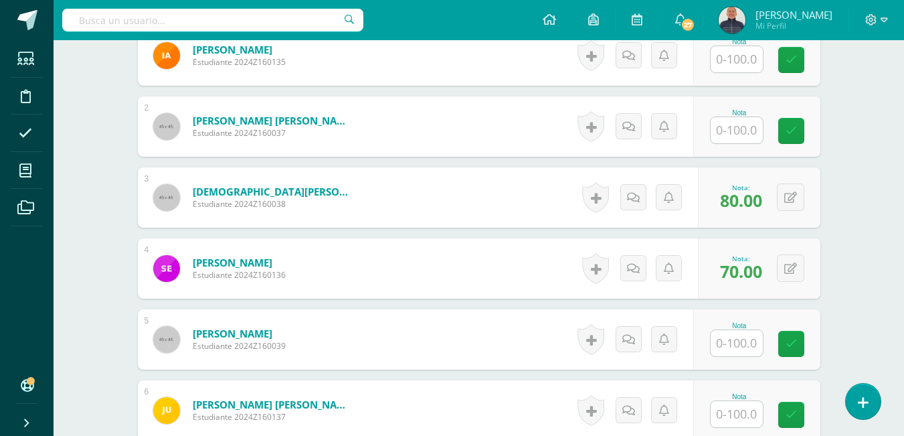
scroll to position [476, 0]
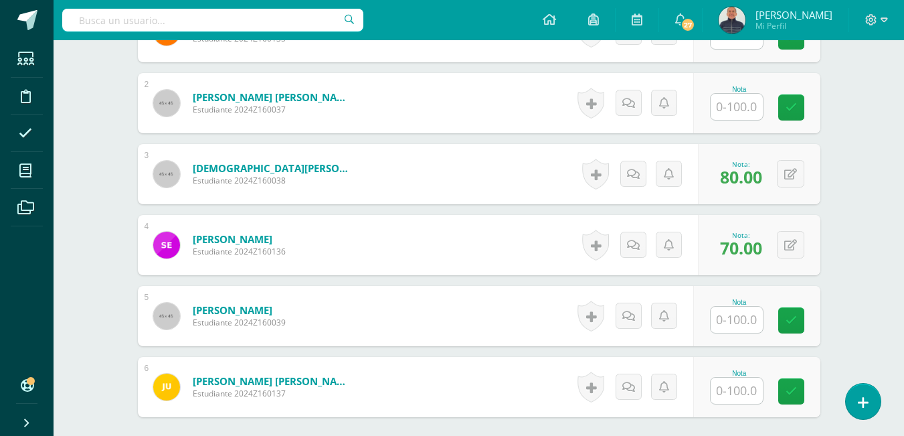
click at [733, 333] on input "text" at bounding box center [737, 320] width 52 height 26
type input "100"
click at [799, 326] on icon at bounding box center [801, 320] width 12 height 11
click at [741, 404] on input "text" at bounding box center [737, 391] width 52 height 26
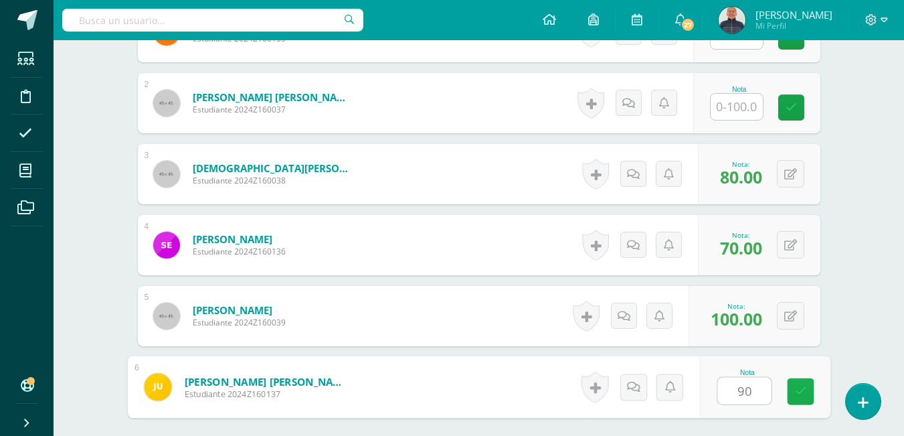
click at [795, 397] on icon at bounding box center [801, 391] width 12 height 11
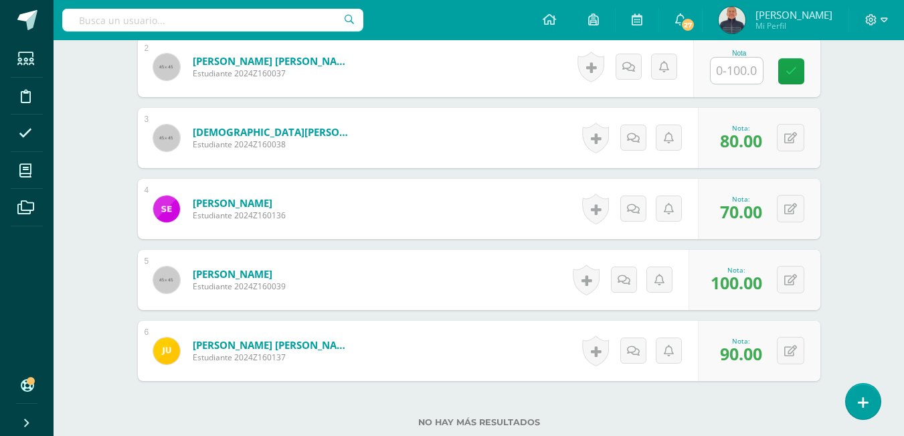
scroll to position [536, 0]
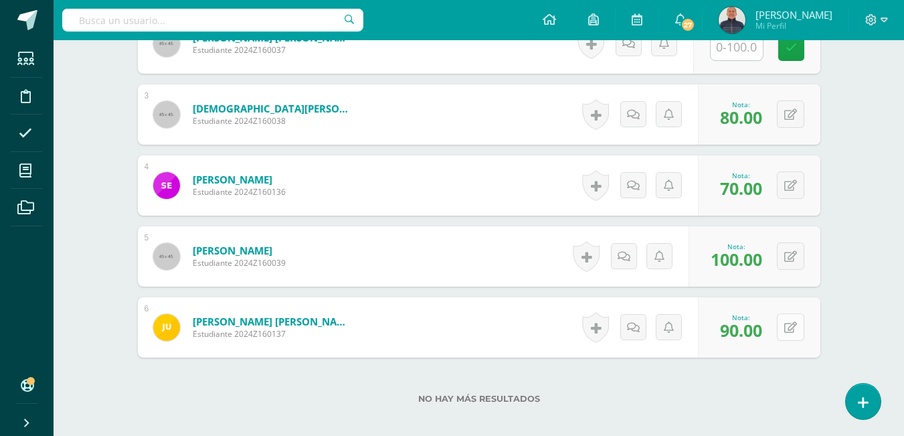
click at [790, 333] on icon at bounding box center [791, 327] width 13 height 11
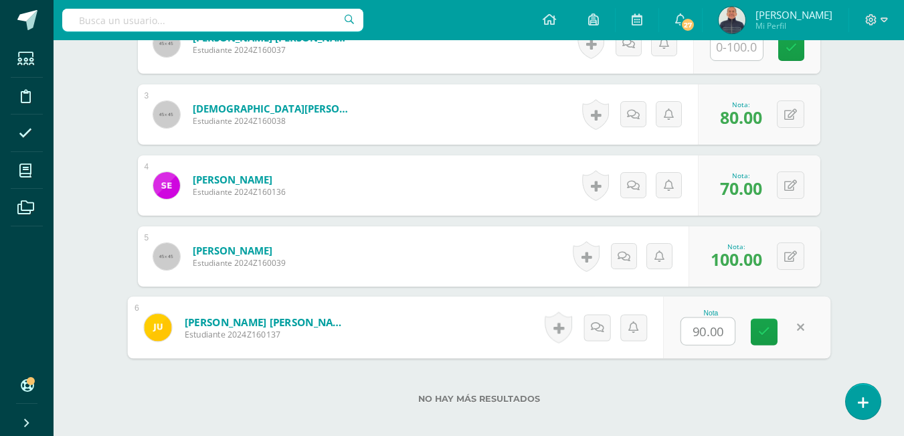
click at [706, 345] on input "90.00" at bounding box center [709, 331] width 54 height 27
type input "100.00"
click at [767, 337] on icon at bounding box center [765, 331] width 12 height 11
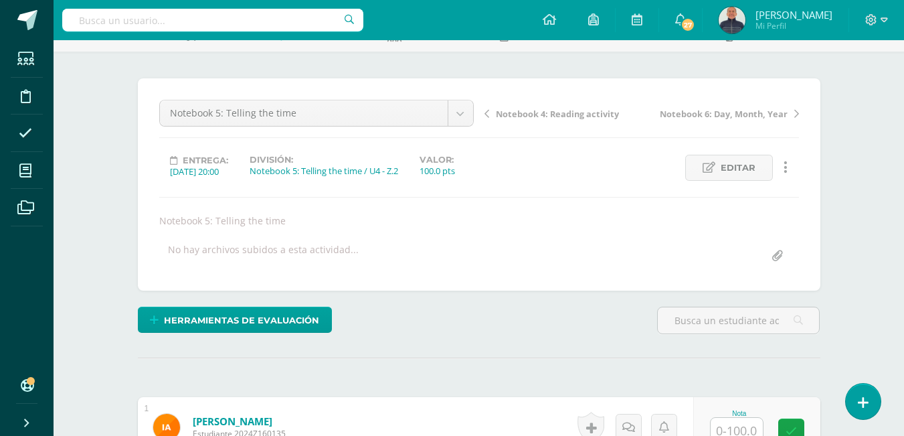
scroll to position [0, 0]
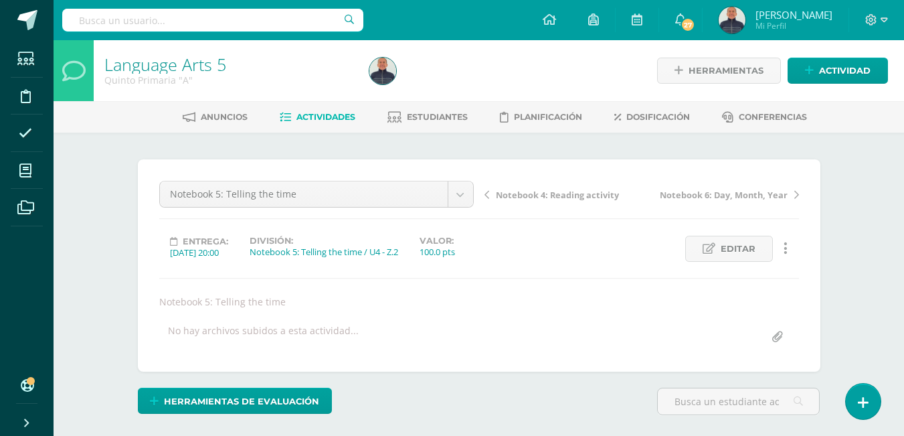
click at [341, 115] on span "Actividades" at bounding box center [326, 117] width 59 height 10
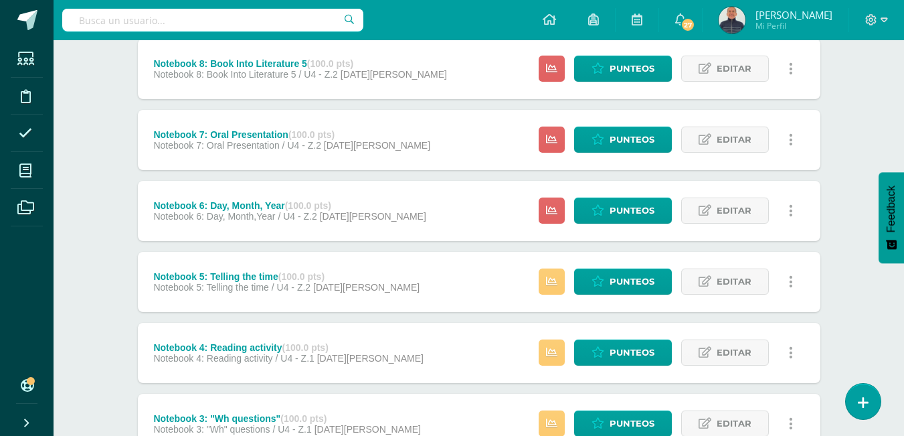
scroll to position [169, 0]
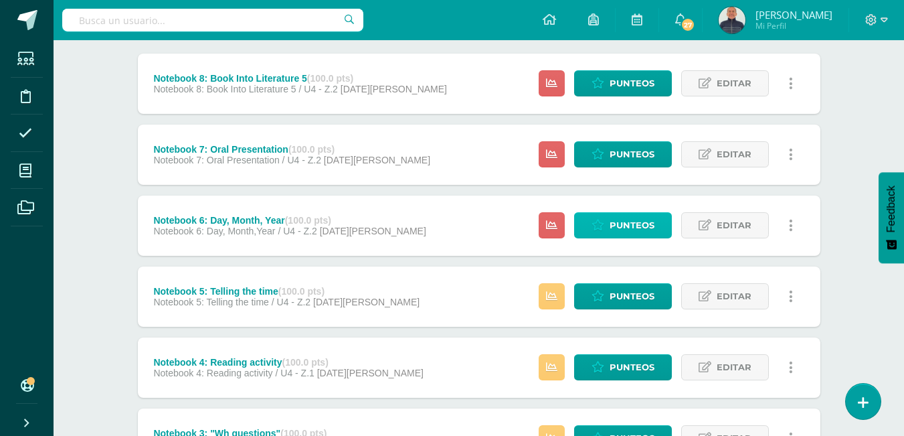
click at [620, 220] on span "Punteos" at bounding box center [632, 225] width 45 height 25
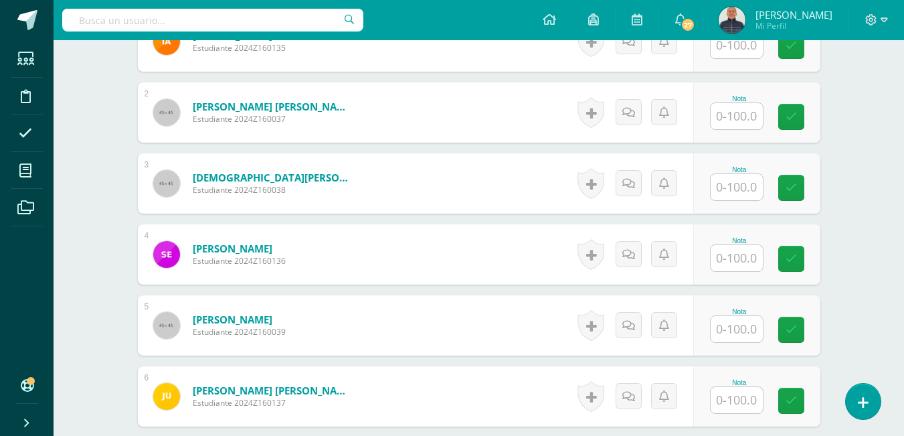
scroll to position [402, 0]
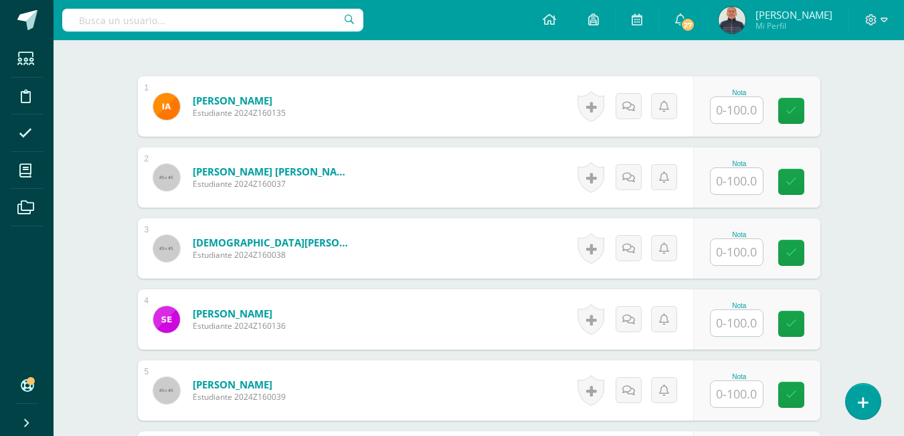
click at [739, 265] on input "text" at bounding box center [737, 252] width 52 height 26
type input "80"
click at [810, 266] on link at bounding box center [800, 253] width 27 height 27
click at [742, 336] on input "text" at bounding box center [737, 323] width 52 height 26
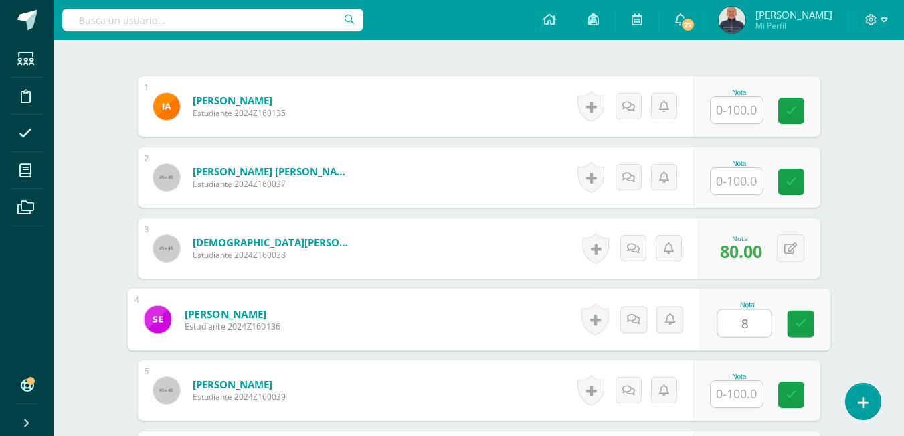
type input "80"
click at [797, 329] on icon at bounding box center [801, 323] width 12 height 11
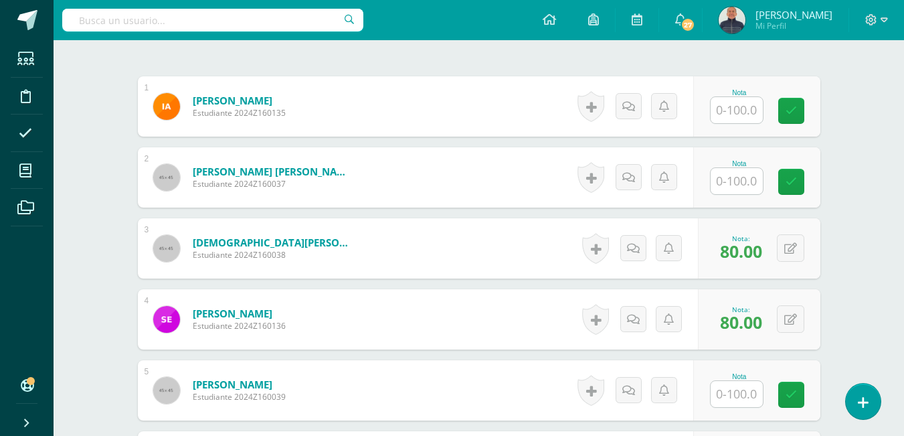
scroll to position [469, 0]
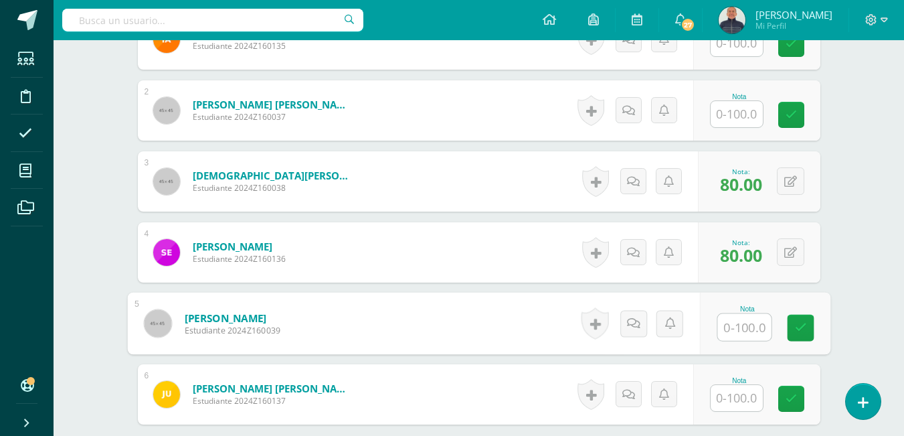
click at [737, 341] on input "text" at bounding box center [745, 327] width 54 height 27
type input "100"
click at [803, 333] on icon at bounding box center [801, 327] width 12 height 11
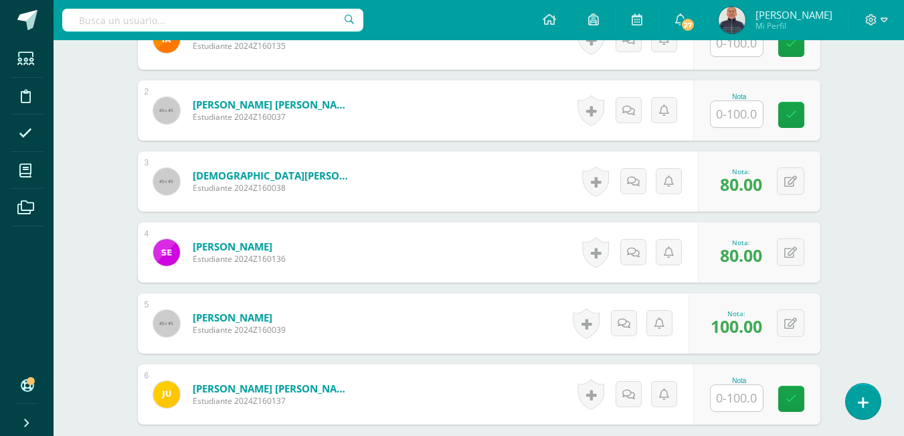
click at [741, 411] on input "text" at bounding box center [737, 398] width 52 height 26
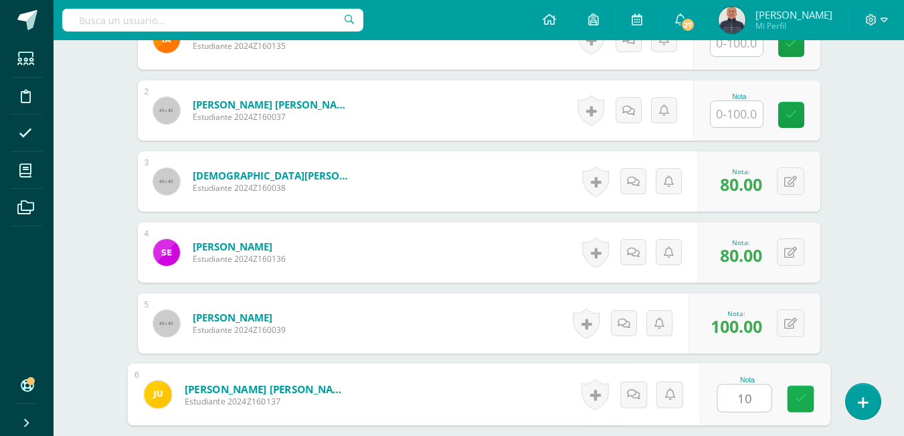
type input "100"
click at [802, 404] on icon at bounding box center [801, 398] width 12 height 11
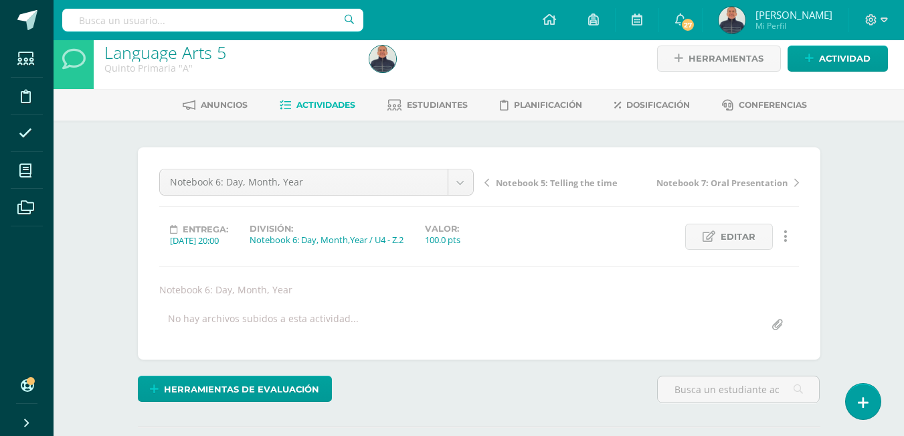
scroll to position [0, 0]
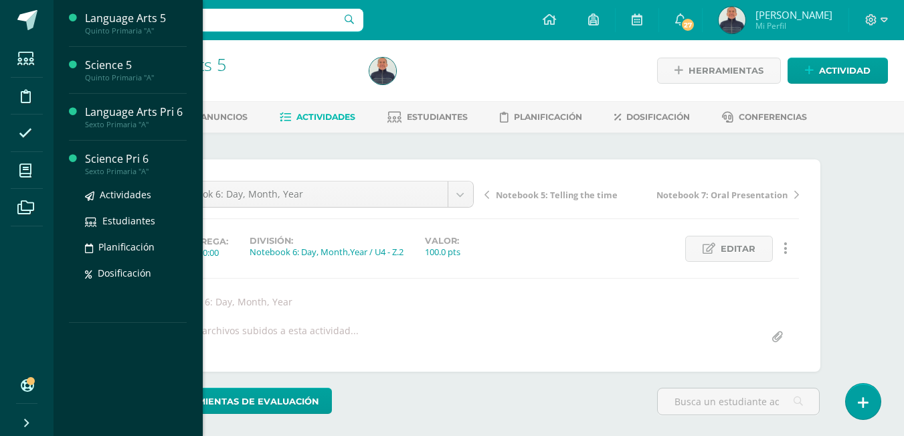
click at [118, 161] on div "Science Pri 6" at bounding box center [136, 158] width 102 height 15
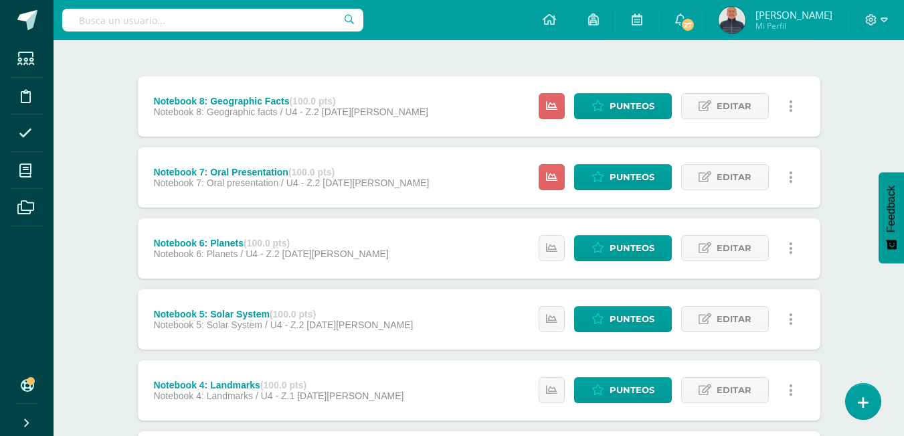
scroll to position [169, 0]
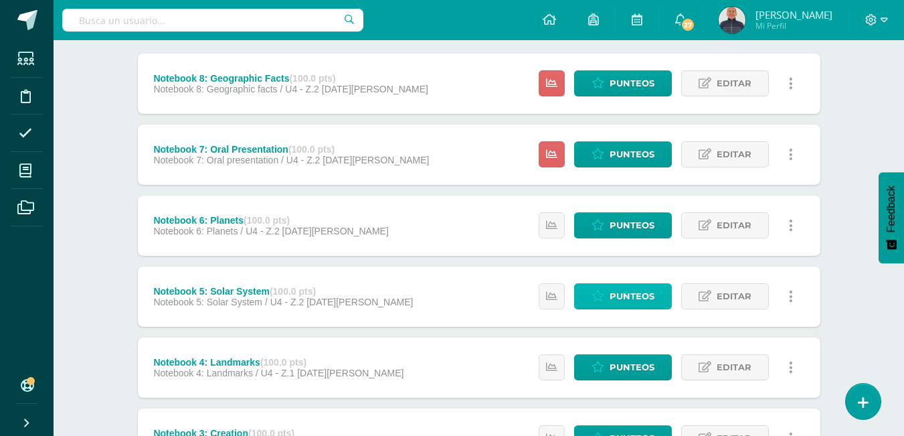
click at [619, 289] on span "Punteos" at bounding box center [632, 296] width 45 height 25
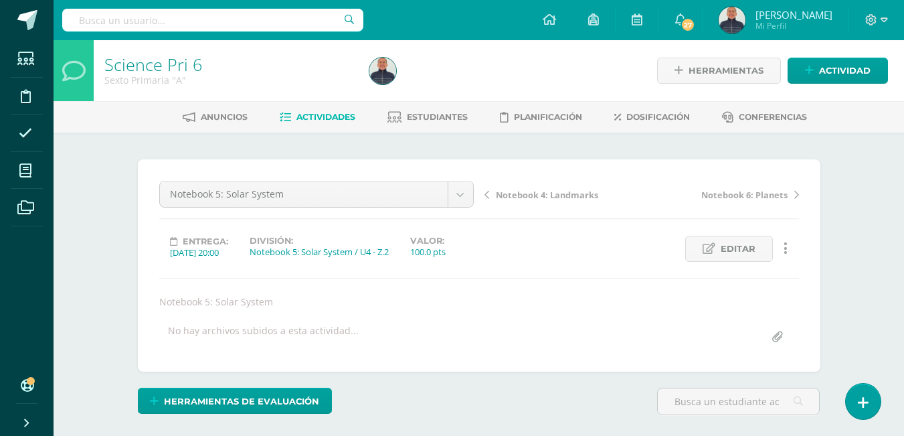
click at [319, 116] on span "Actividades" at bounding box center [326, 117] width 59 height 10
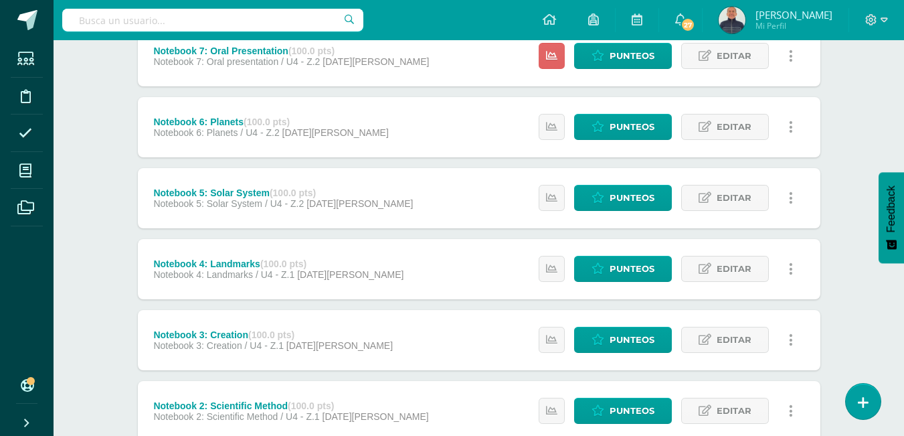
scroll to position [201, 0]
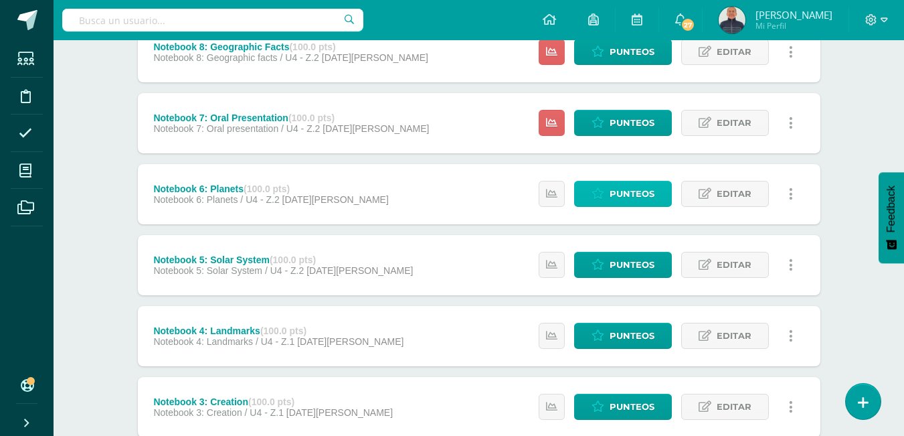
click at [622, 189] on span "Punteos" at bounding box center [632, 193] width 45 height 25
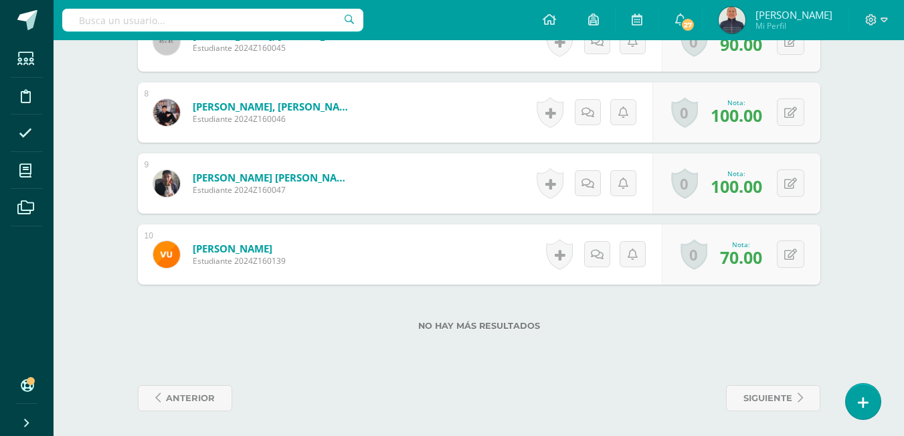
scroll to position [894, 0]
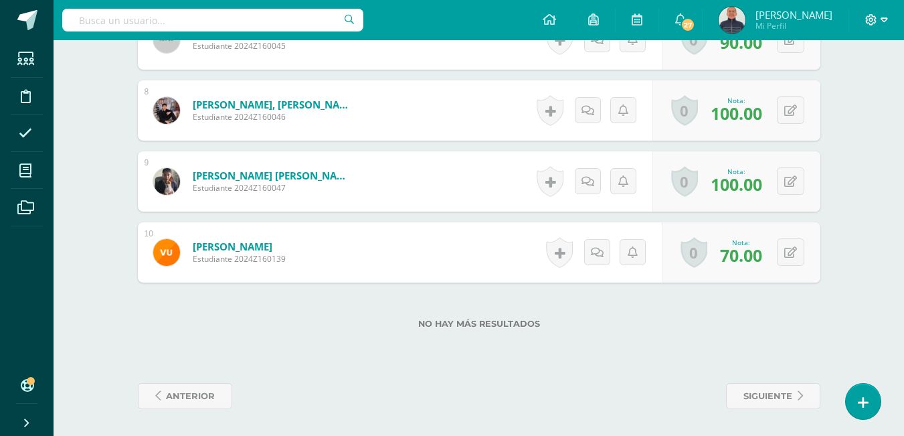
click at [882, 21] on icon at bounding box center [884, 20] width 7 height 12
click at [846, 93] on span "Cerrar sesión" at bounding box center [843, 91] width 60 height 13
